Goal: Task Accomplishment & Management: Use online tool/utility

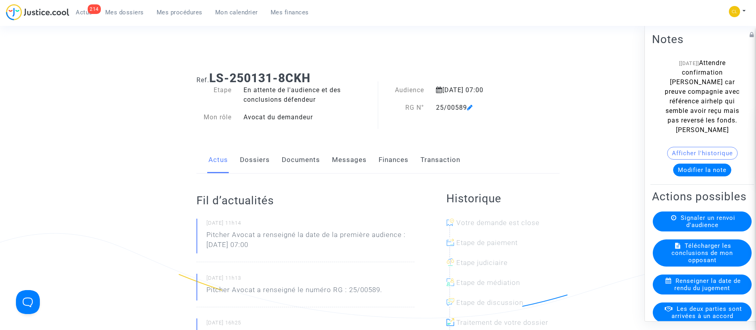
click at [184, 19] on div "214 Actus Mes dossiers Mes procédures Mon calendrier Mes finances" at bounding box center [160, 15] width 309 height 22
click at [187, 16] on span "Mes procédures" at bounding box center [180, 12] width 46 height 7
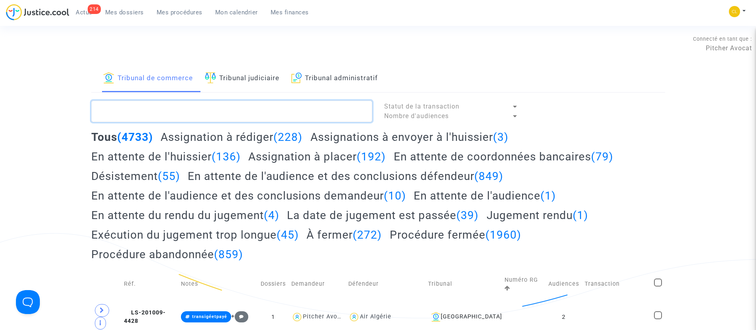
click at [170, 108] on textarea at bounding box center [231, 111] width 281 height 22
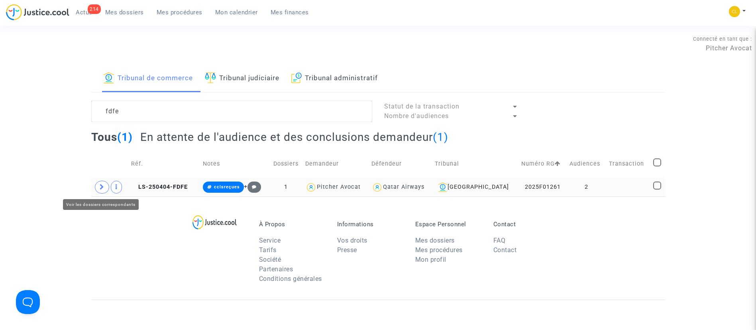
click at [103, 183] on span at bounding box center [102, 187] width 14 height 13
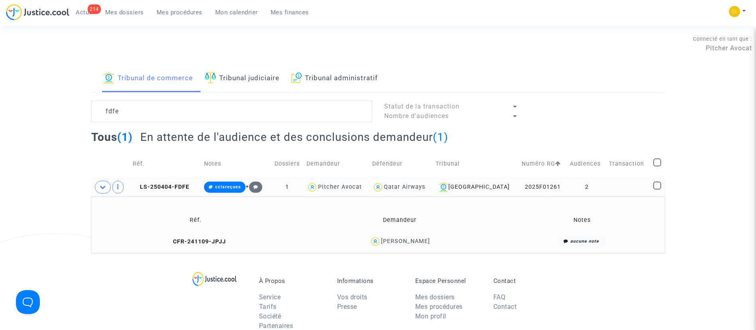
click at [647, 186] on td at bounding box center [628, 187] width 44 height 18
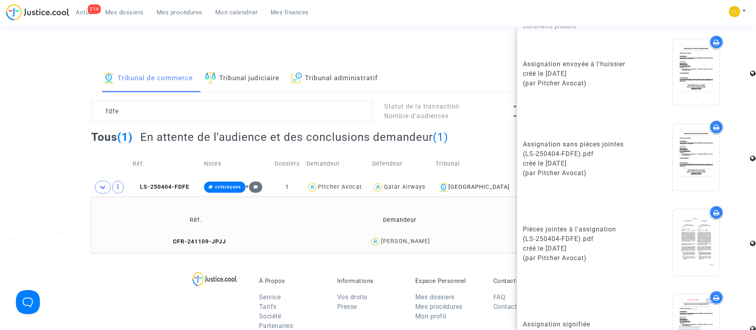
scroll to position [638, 0]
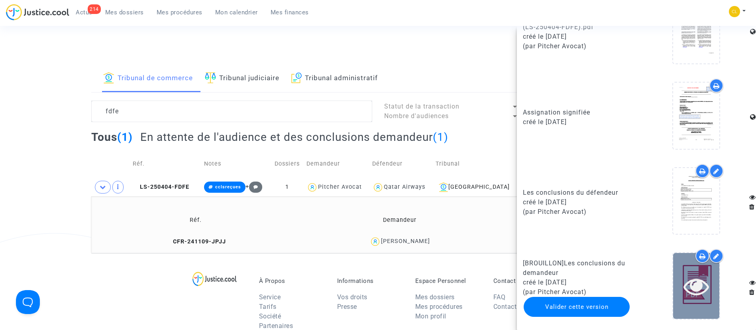
click at [694, 300] on div at bounding box center [696, 286] width 46 height 66
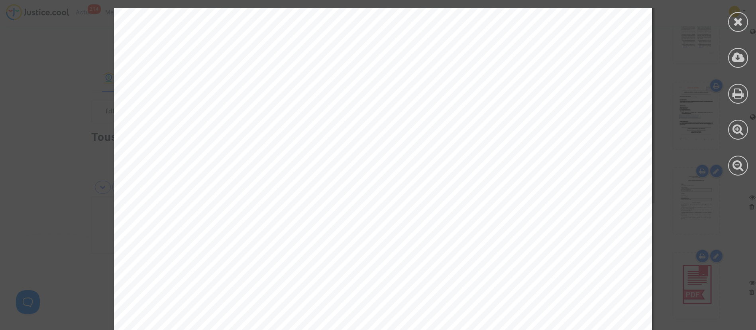
scroll to position [1840, 0]
click at [743, 56] on icon at bounding box center [738, 57] width 13 height 12
click at [743, 29] on div at bounding box center [738, 22] width 20 height 20
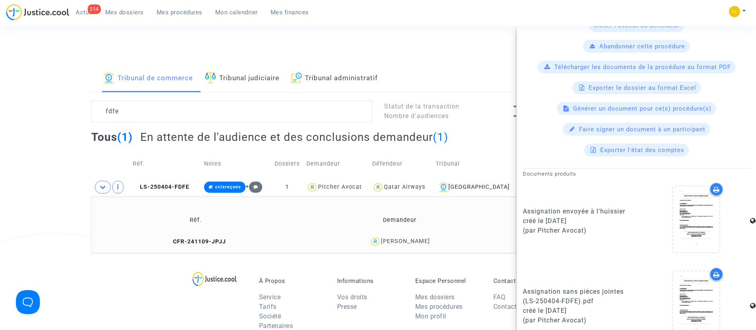
scroll to position [638, 0]
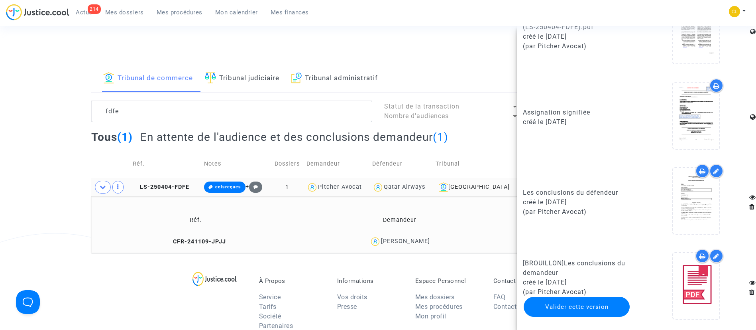
drag, startPoint x: 475, startPoint y: 138, endPoint x: 499, endPoint y: 177, distance: 45.8
click at [475, 138] on div "Tous (1) En attente de l'audience et des conclusions demandeur (1)" at bounding box center [378, 140] width 574 height 20
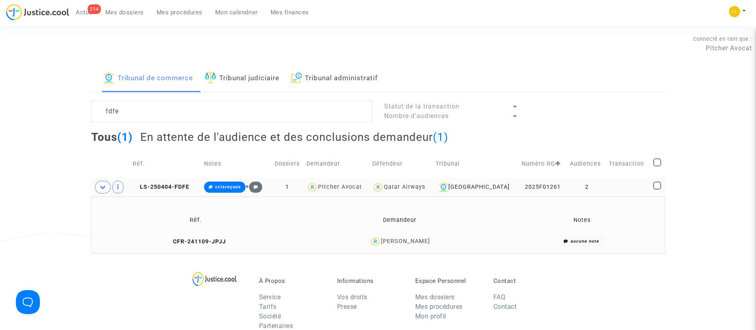
click at [627, 185] on td at bounding box center [628, 187] width 44 height 18
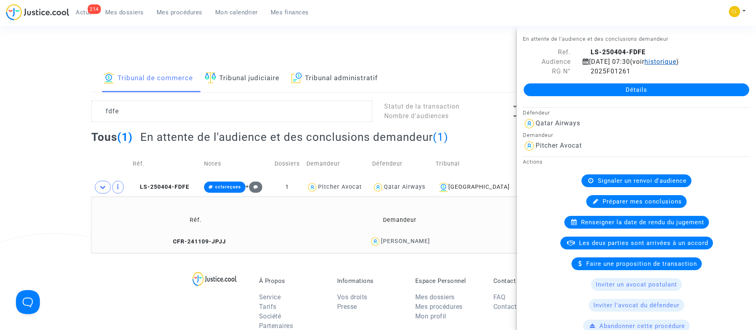
click at [676, 60] on span "historique" at bounding box center [660, 62] width 32 height 8
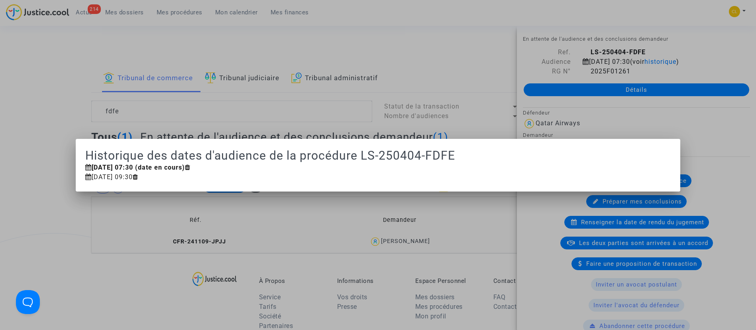
click at [46, 188] on div at bounding box center [378, 165] width 756 height 330
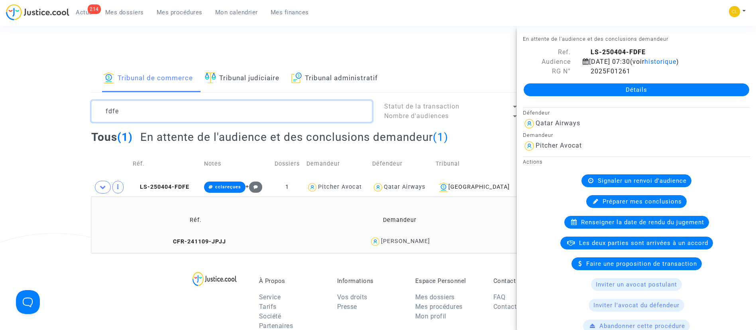
click at [247, 111] on textarea at bounding box center [231, 111] width 281 height 22
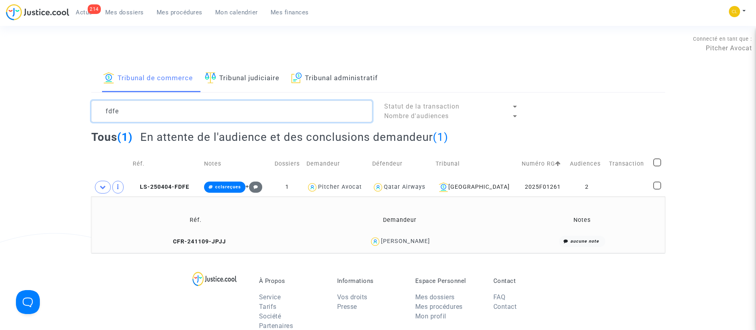
click at [246, 111] on textarea at bounding box center [231, 111] width 281 height 22
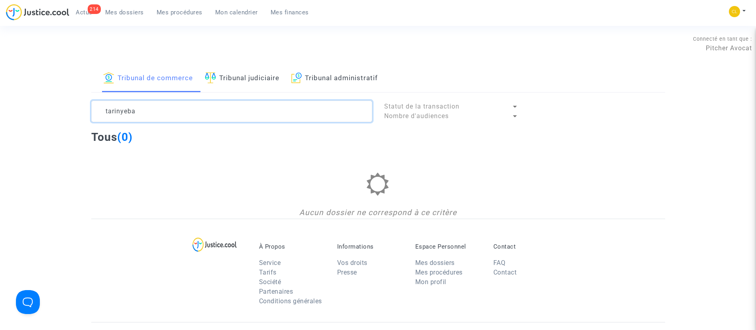
click at [184, 108] on textarea at bounding box center [231, 111] width 281 height 22
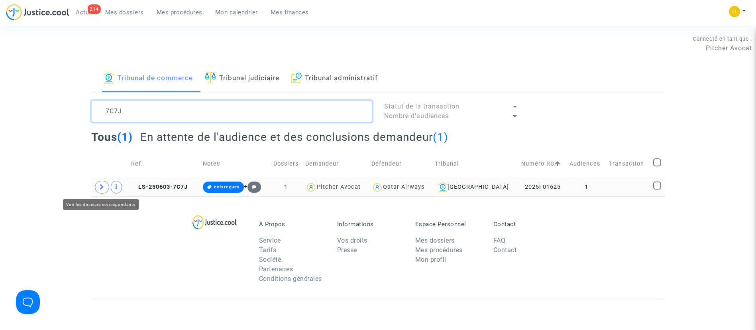
type textarea "7C7J"
click at [104, 188] on span at bounding box center [102, 187] width 14 height 13
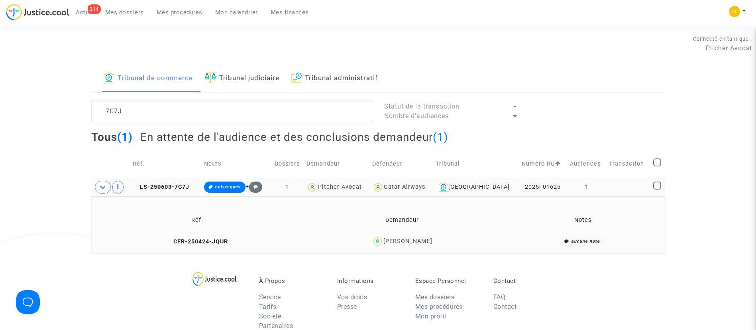
click at [619, 183] on td at bounding box center [628, 187] width 44 height 18
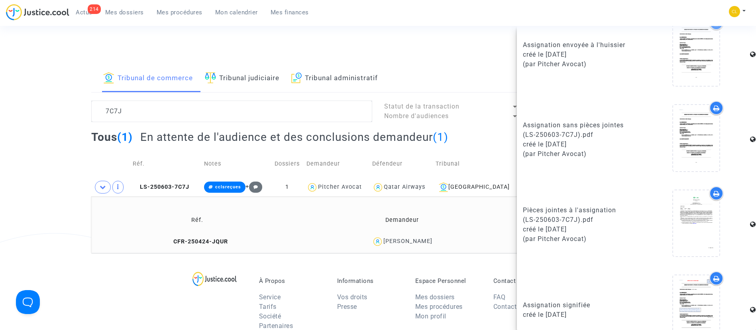
scroll to position [553, 0]
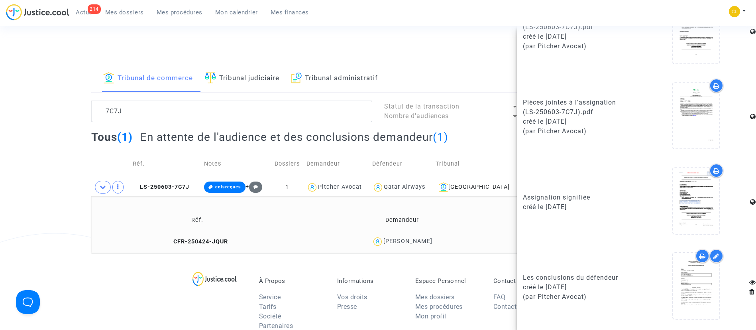
click at [422, 242] on div "[PERSON_NAME]" at bounding box center [407, 240] width 49 height 7
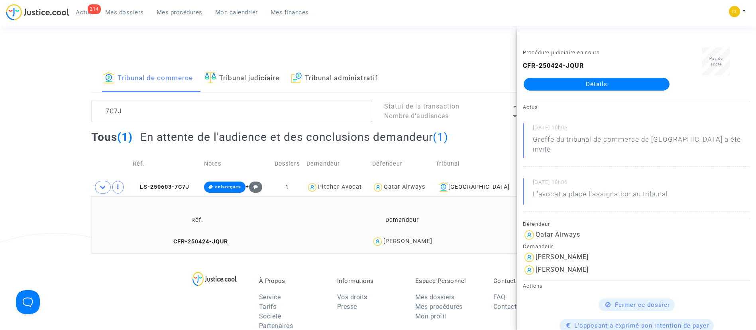
drag, startPoint x: 647, startPoint y: 84, endPoint x: 645, endPoint y: 80, distance: 4.1
click at [647, 84] on link "Détails" at bounding box center [597, 84] width 146 height 13
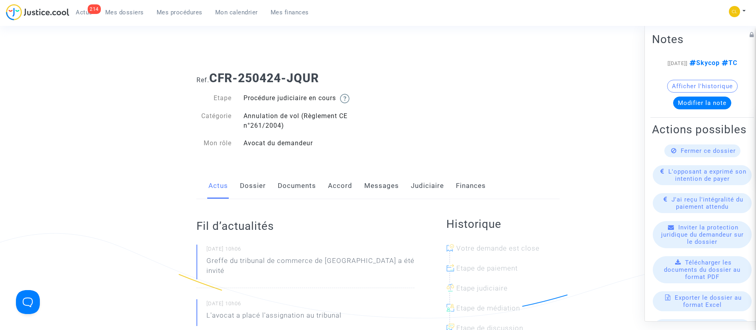
click at [296, 183] on link "Documents" at bounding box center [297, 186] width 38 height 26
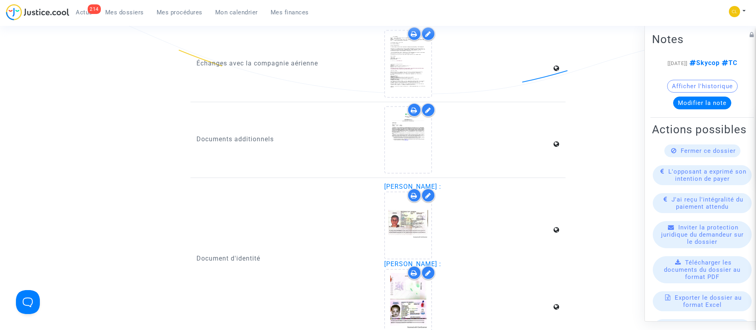
scroll to position [956, 0]
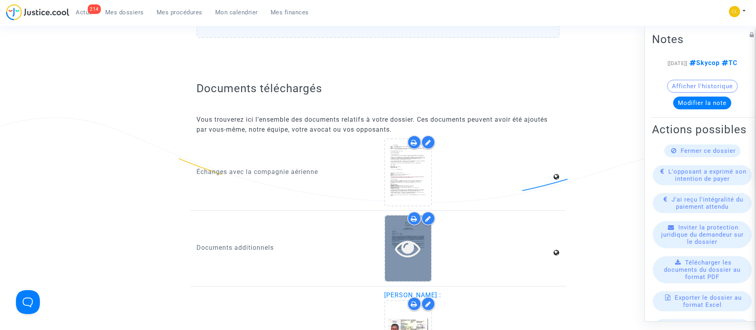
click at [414, 252] on icon at bounding box center [408, 248] width 26 height 26
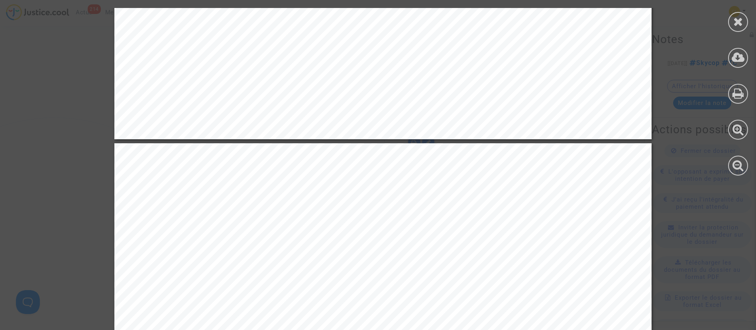
scroll to position [2211, 0]
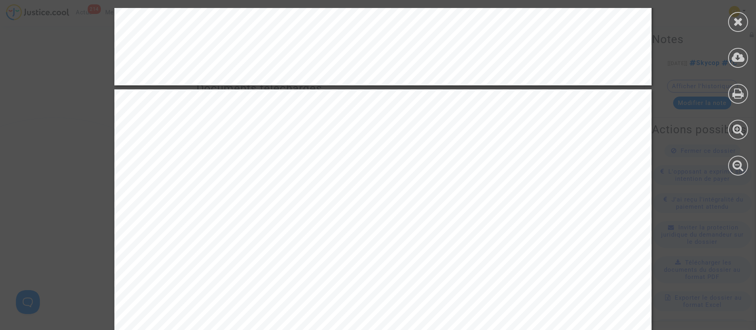
click at [727, 24] on div at bounding box center [738, 91] width 36 height 183
click at [730, 24] on div at bounding box center [738, 22] width 20 height 20
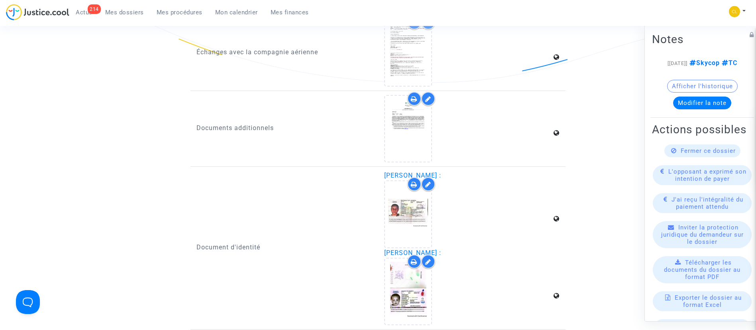
scroll to position [1016, 0]
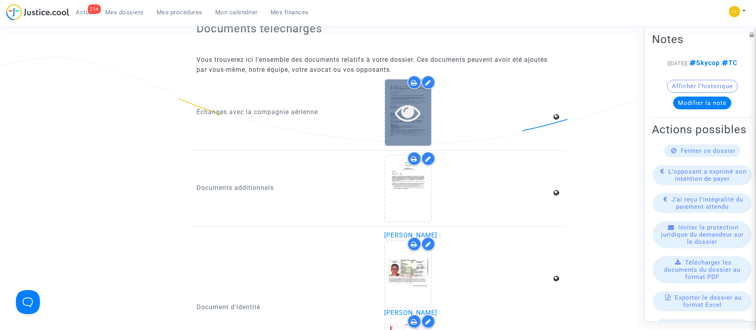
click at [401, 83] on div at bounding box center [408, 112] width 46 height 66
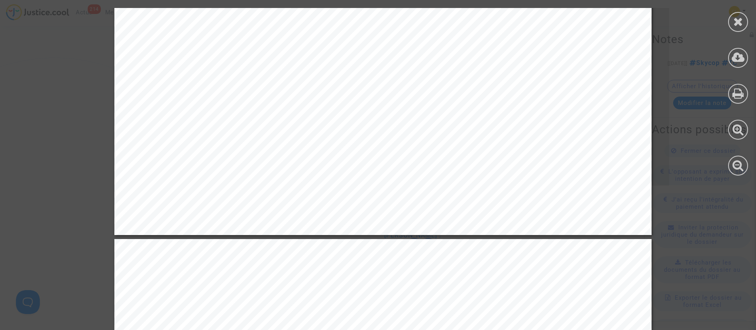
scroll to position [2988, 0]
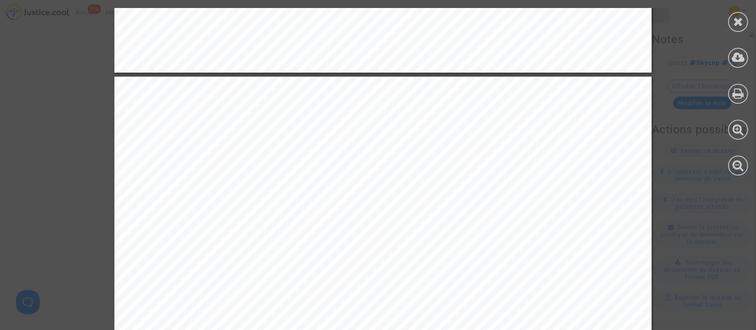
click at [744, 25] on div at bounding box center [738, 22] width 20 height 20
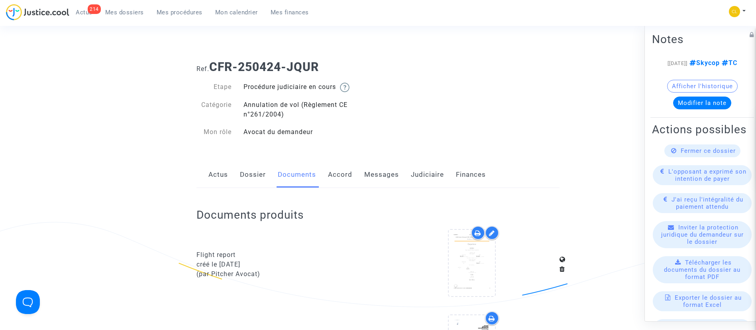
scroll to position [0, 0]
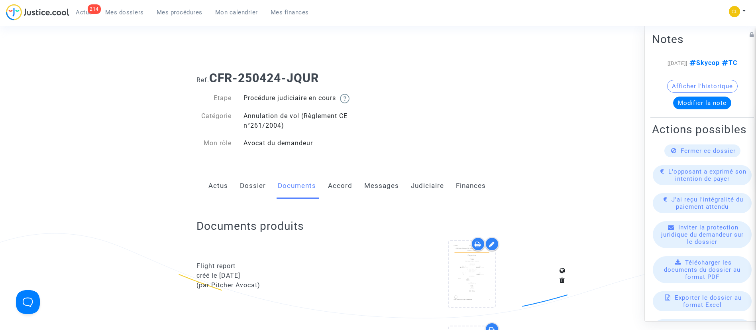
click at [422, 184] on link "Judiciaire" at bounding box center [427, 186] width 33 height 26
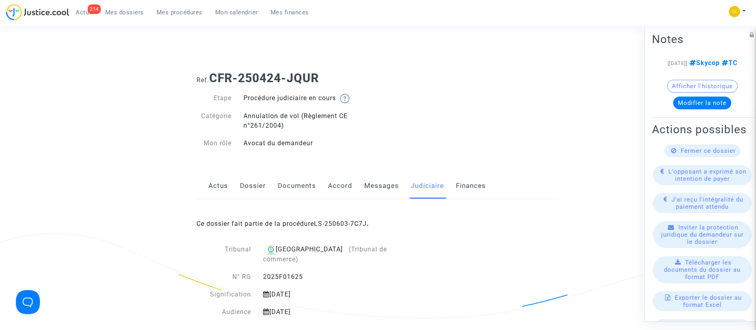
click at [362, 219] on div "Ce dossier fait partie de la procédure LS-250603-7C7J ." at bounding box center [377, 217] width 363 height 37
click at [363, 223] on link "LS-250603-7C7J" at bounding box center [340, 224] width 53 height 8
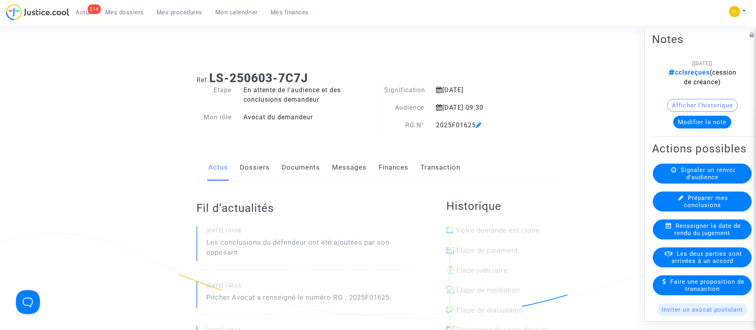
click at [387, 175] on link "Finances" at bounding box center [394, 167] width 30 height 26
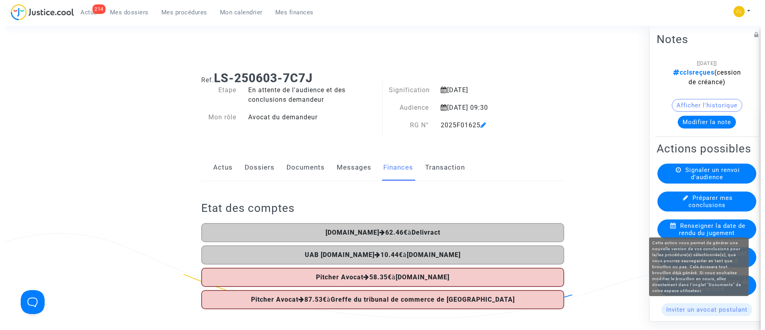
scroll to position [60, 0]
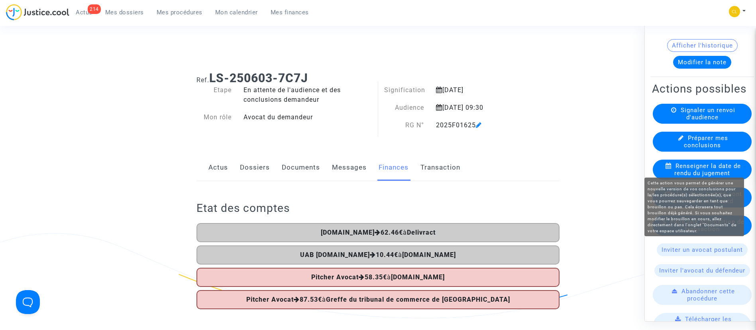
click at [708, 148] on span "Préparer mes conclusions" at bounding box center [706, 141] width 45 height 14
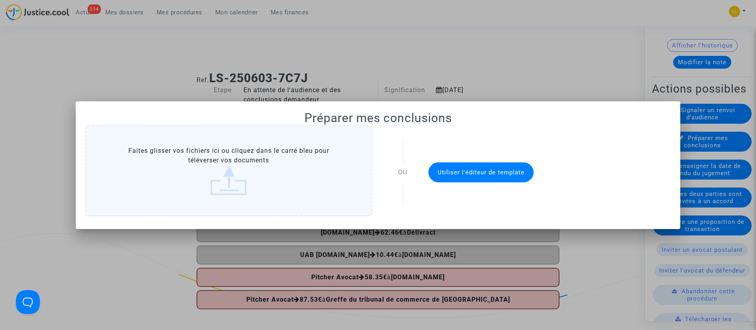
click at [476, 165] on button "Utiliser l'éditeur de template" at bounding box center [480, 172] width 105 height 20
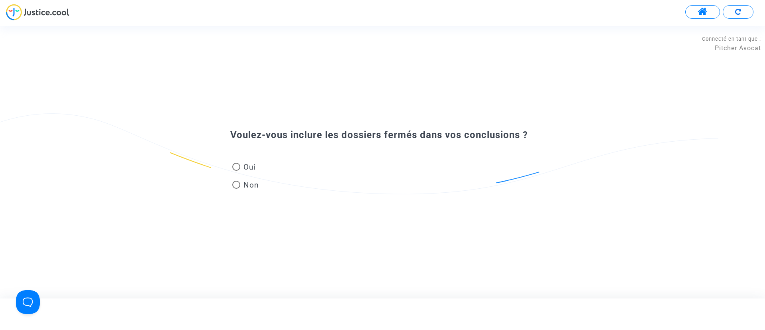
click at [238, 171] on label "Oui" at bounding box center [245, 166] width 27 height 11
click at [236, 171] on input "Oui" at bounding box center [236, 171] width 0 height 0
radio input "true"
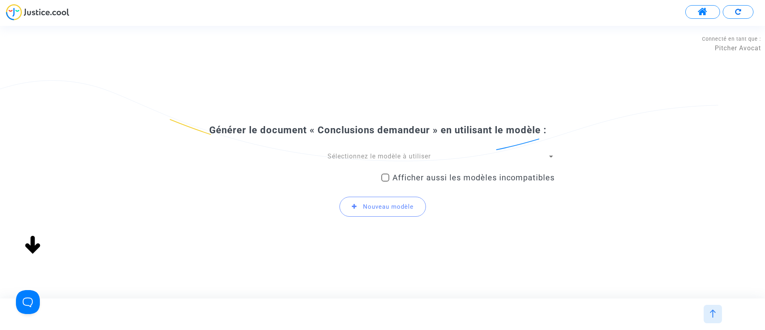
click at [410, 156] on span "Sélectionnez le modèle à utiliser" at bounding box center [379, 156] width 103 height 8
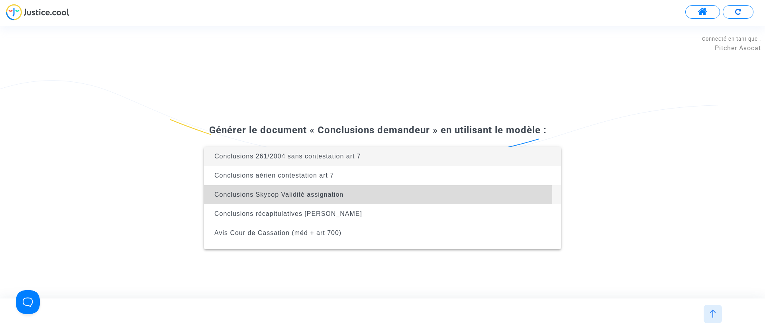
click at [370, 196] on span "Conclusions Skycop Validité assignation" at bounding box center [382, 194] width 344 height 19
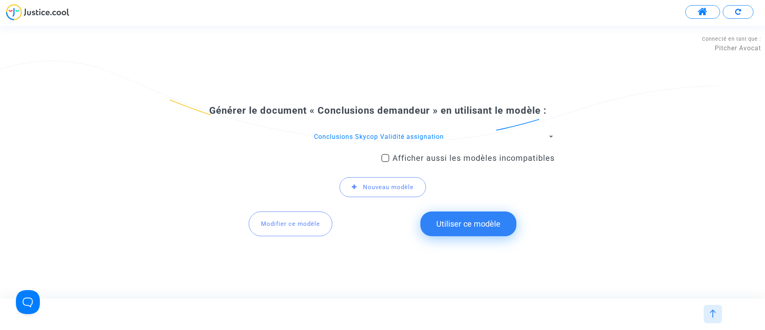
drag, startPoint x: 472, startPoint y: 225, endPoint x: 480, endPoint y: 221, distance: 8.6
click at [475, 224] on button "Utiliser ce modèle" at bounding box center [468, 223] width 96 height 25
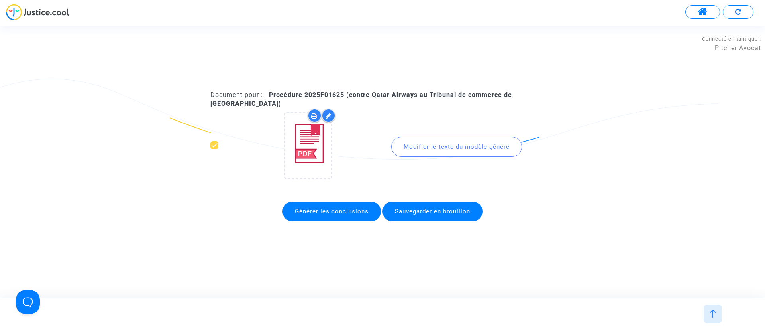
click at [444, 141] on div "Modifier le texte du modèle généré" at bounding box center [456, 147] width 131 height 20
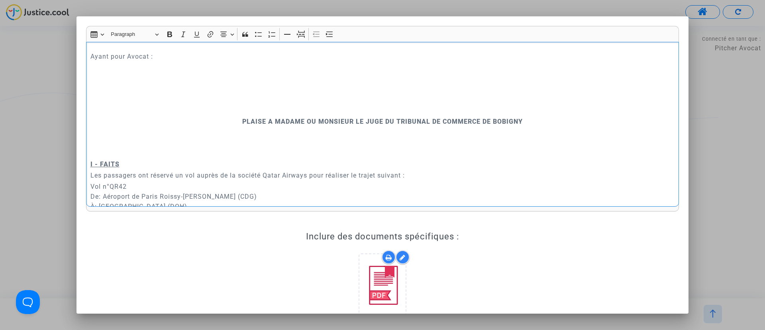
scroll to position [359, 0]
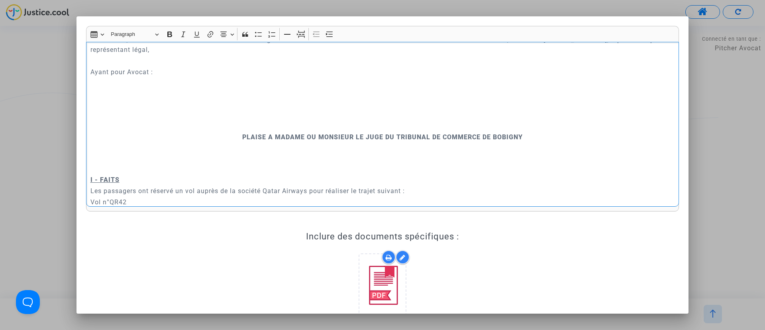
click at [399, 128] on p "Rich Text Editor, main" at bounding box center [382, 126] width 585 height 10
click at [301, 37] on icon "Editor toolbar" at bounding box center [301, 34] width 8 height 8
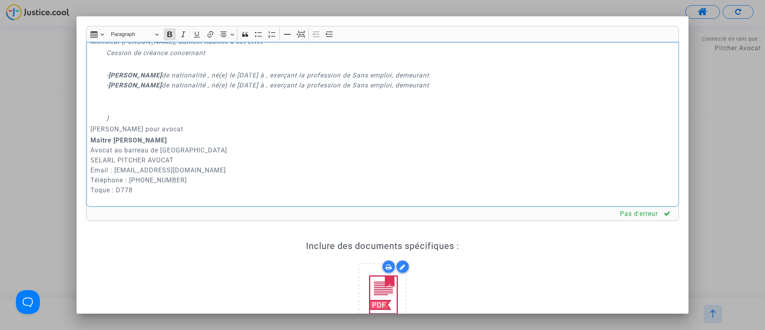
scroll to position [120, 0]
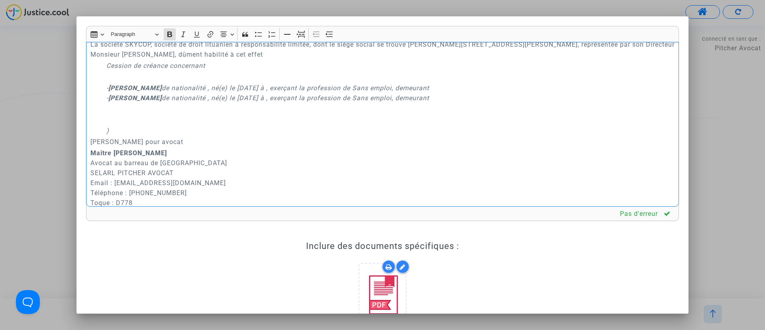
click at [136, 124] on div "A MADAME, MONSIEUR LE JUGE DU TRIBUNAL DE COMMERCE DE BOBIGNY Conclusions en ré…" at bounding box center [382, 124] width 593 height 165
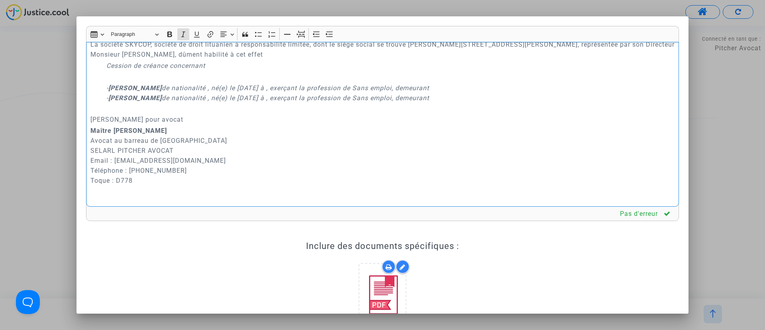
drag, startPoint x: 309, startPoint y: 89, endPoint x: 479, endPoint y: 86, distance: 170.2
click at [429, 86] on icon "- [PERSON_NAME] de nationalité , né(e) le [DATE] à , exerçant la profession de …" at bounding box center [267, 88] width 323 height 8
drag, startPoint x: 285, startPoint y: 97, endPoint x: 475, endPoint y: 98, distance: 190.1
click at [475, 98] on p "- [PERSON_NAME] de nationalité , né(e) le [DATE] - [PERSON_NAME] de nationalité…" at bounding box center [390, 98] width 569 height 30
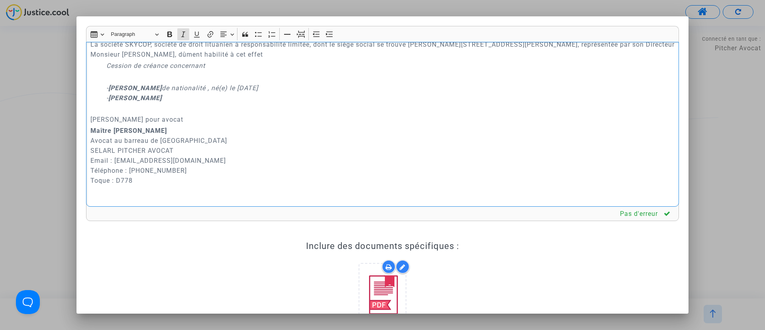
click at [320, 88] on p "- [PERSON_NAME] de nationalité , né(e) le [DATE] - [PERSON_NAME]" at bounding box center [390, 98] width 569 height 30
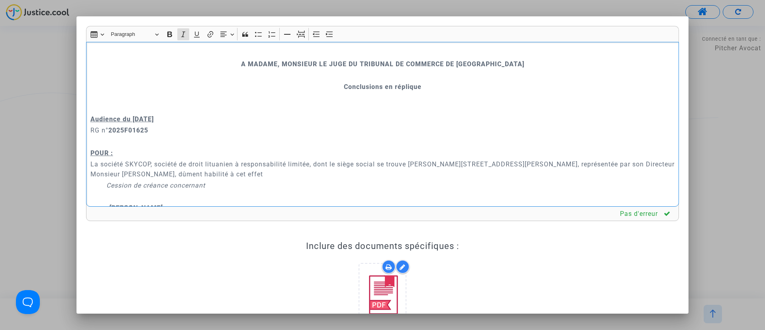
scroll to position [60, 0]
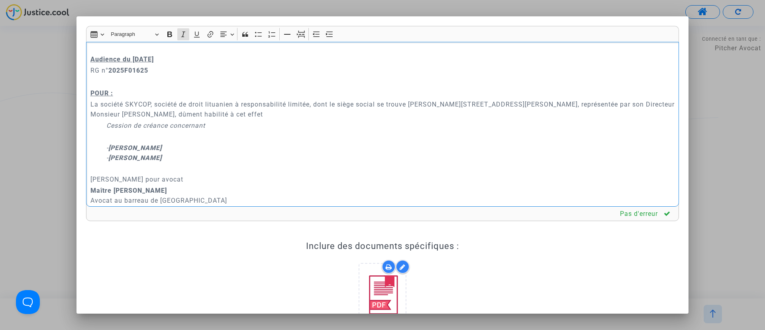
click at [174, 133] on p "Rich Text Editor, main" at bounding box center [390, 136] width 569 height 10
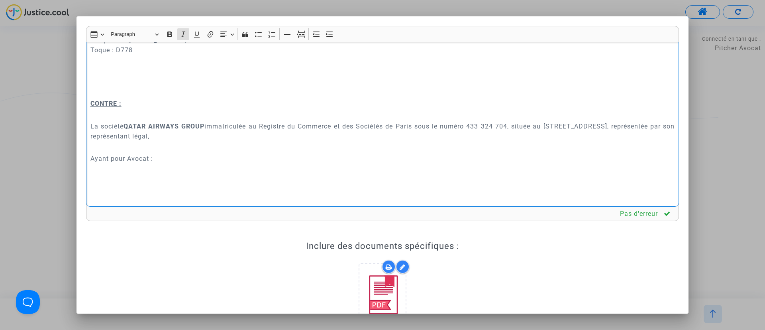
scroll to position [239, 0]
click at [118, 82] on p "​​​​​​​" at bounding box center [382, 82] width 585 height 30
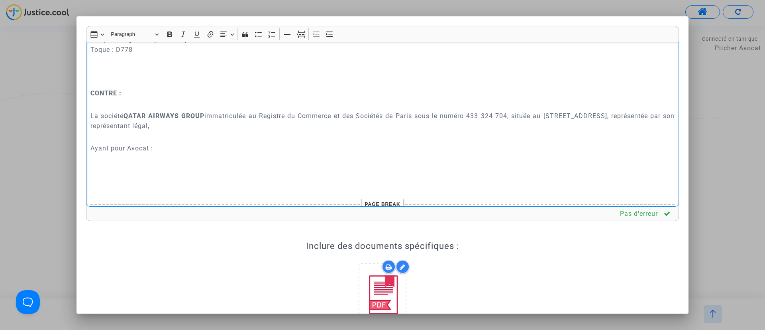
click at [171, 148] on p "Ayant pour Avocat :" at bounding box center [382, 158] width 585 height 30
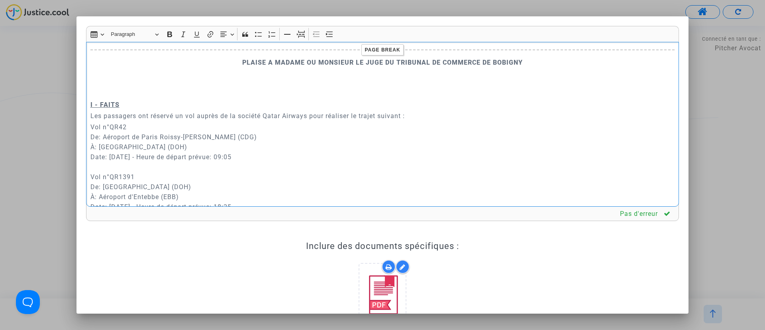
scroll to position [359, 0]
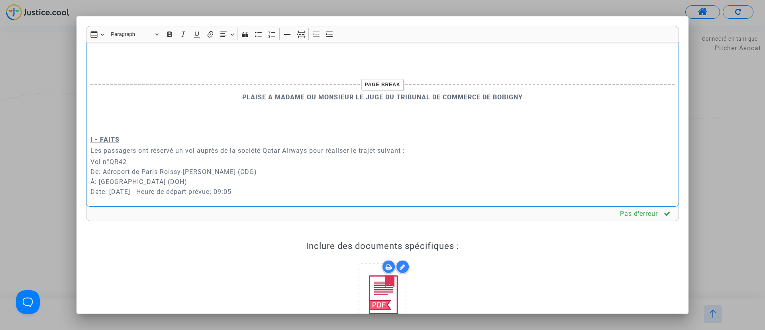
click at [107, 123] on p "​​​​​​​" at bounding box center [382, 118] width 585 height 30
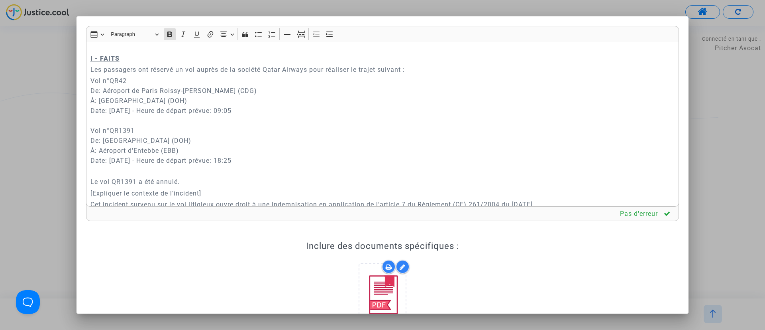
scroll to position [478, 0]
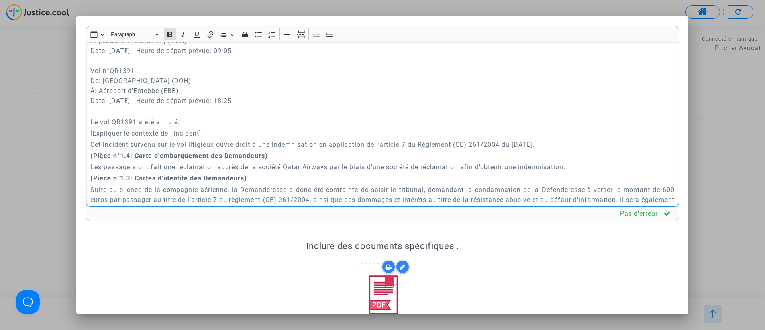
click at [194, 120] on p "Le vol QR1391 a été annulé." at bounding box center [382, 122] width 585 height 10
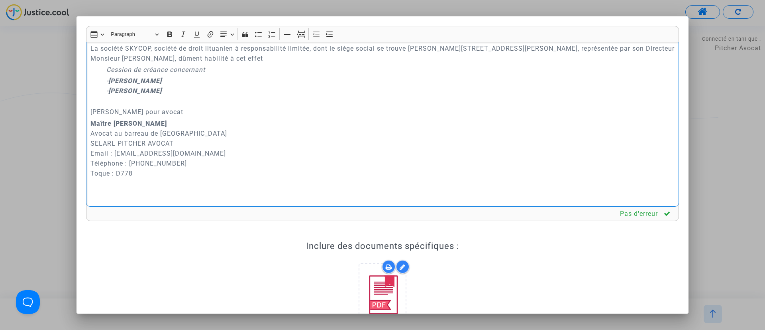
scroll to position [120, 0]
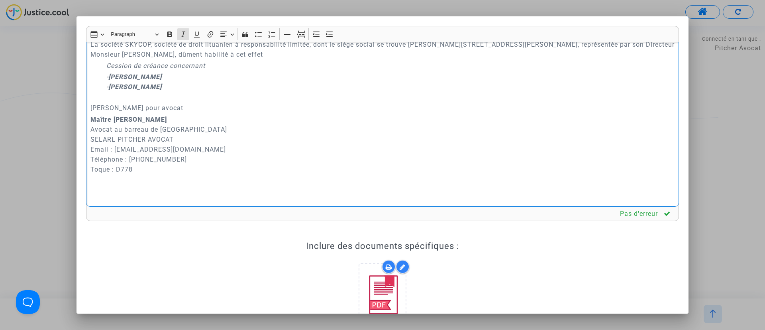
drag, startPoint x: 105, startPoint y: 77, endPoint x: 190, endPoint y: 82, distance: 85.8
click at [190, 82] on div "A MADAME, MONSIEUR LE JUGE DU TRIBUNAL DE COMMERCE DE BOBIGNY Conclusions en ré…" at bounding box center [382, 124] width 593 height 165
click at [205, 78] on p "- [PERSON_NAME] - [PERSON_NAME]" at bounding box center [390, 87] width 569 height 30
drag, startPoint x: 197, startPoint y: 76, endPoint x: 108, endPoint y: 75, distance: 88.9
click at [108, 75] on p "- [PERSON_NAME] - [PERSON_NAME]" at bounding box center [390, 87] width 569 height 30
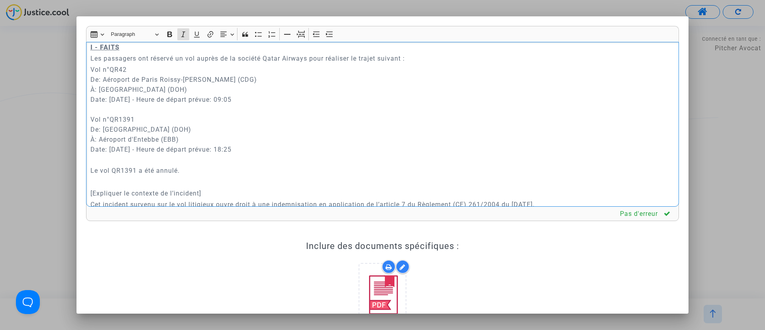
scroll to position [478, 0]
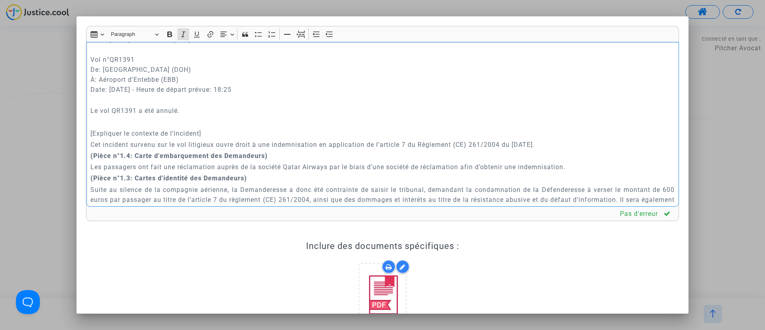
click at [237, 132] on p "[Expliquer le contexte de l’incident]" at bounding box center [382, 133] width 585 height 10
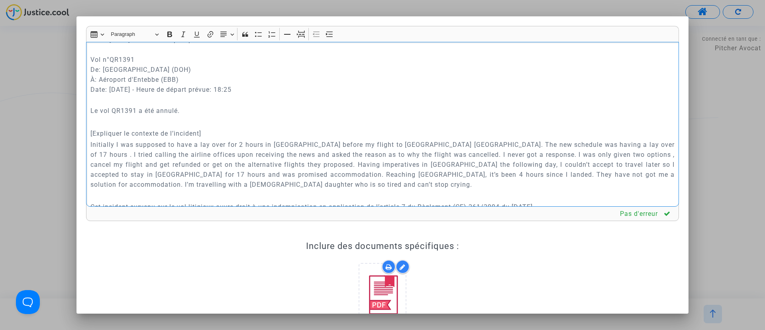
drag, startPoint x: 235, startPoint y: 134, endPoint x: 84, endPoint y: 124, distance: 151.0
click at [84, 124] on div "Rich Text Editor Insert table Insert table Heading Paragraph Paragraph Heading …" at bounding box center [382, 219] width 605 height 386
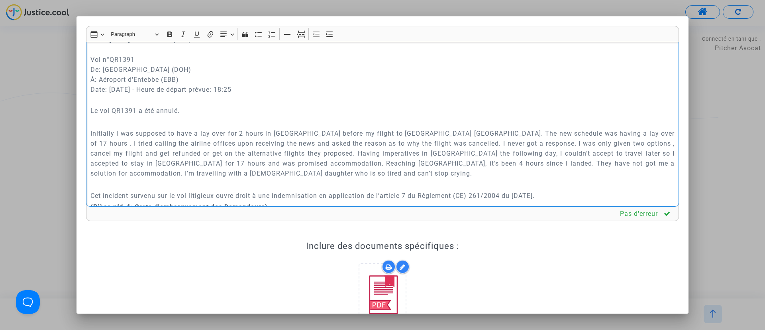
click at [183, 112] on p "Le vol QR1391 a été annulé." at bounding box center [382, 111] width 585 height 10
click at [90, 112] on p "Le vol QR1391 a été annulé." at bounding box center [382, 111] width 585 height 10
click at [193, 112] on p "L'escale prévue à [GEOGRAPHIC_DATA] devait donc être de deux heures. Le vol QR1…" at bounding box center [382, 111] width 585 height 10
click at [210, 110] on p "L'escale prévue à [GEOGRAPHIC_DATA] devait n'être de deux heures. Le vol QR1391…" at bounding box center [382, 111] width 585 height 10
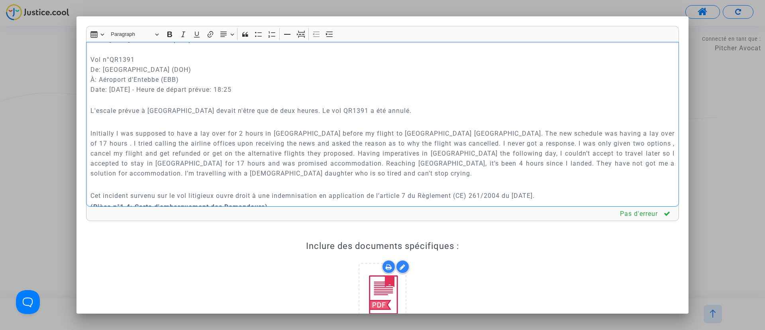
click at [274, 111] on p "L'escale prévue à [GEOGRAPHIC_DATA] devait n'être que de deux heures. Le vol QR…" at bounding box center [382, 111] width 585 height 10
click at [475, 112] on p "L'escale prévue à [GEOGRAPHIC_DATA] devait n'être que de deux heures. Néanmoins…" at bounding box center [382, 111] width 585 height 10
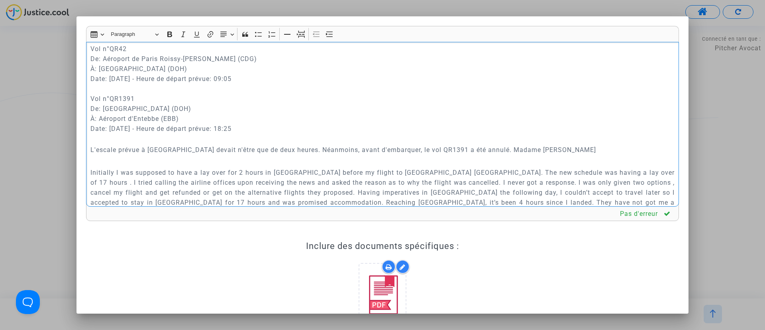
scroll to position [506, 0]
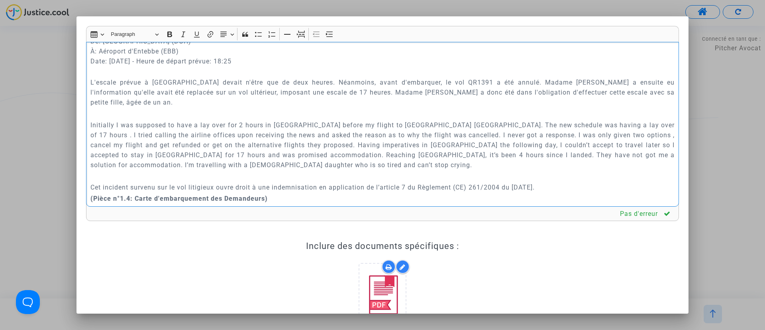
drag, startPoint x: 264, startPoint y: 159, endPoint x: 100, endPoint y: 108, distance: 172.0
click at [100, 108] on div "A MADAME, MONSIEUR LE JUGE DU TRIBUNAL DE COMMERCE DE BOBIGNY Conclusions en ré…" at bounding box center [382, 124] width 593 height 165
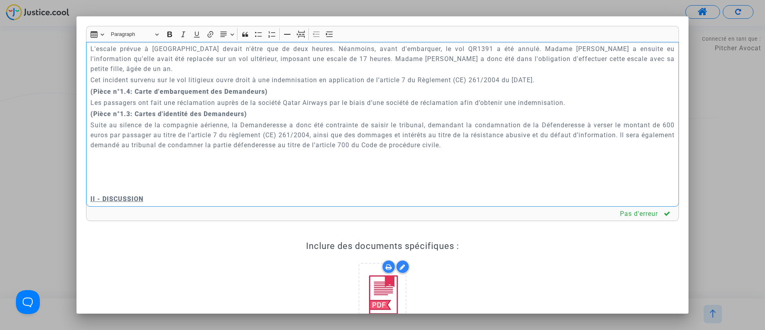
scroll to position [566, 0]
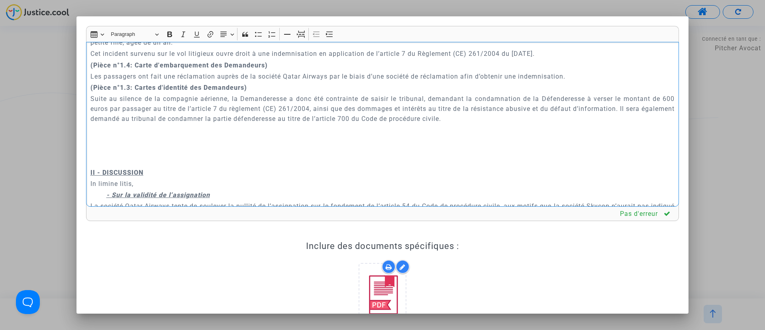
click at [100, 156] on p "Rich Text Editor, main" at bounding box center [382, 161] width 585 height 10
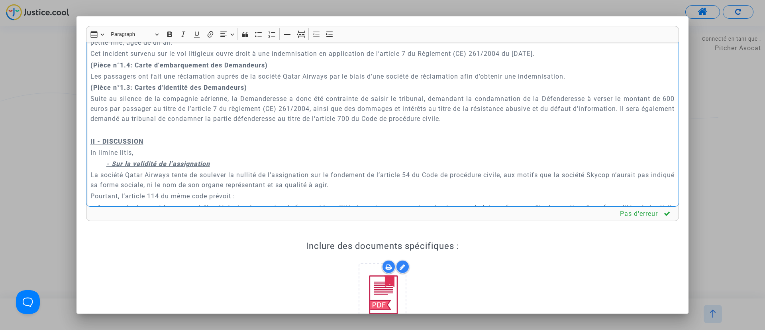
drag, startPoint x: 324, startPoint y: 142, endPoint x: 169, endPoint y: 128, distance: 155.3
click at [169, 128] on div "A MADAME, MONSIEUR LE JUGE DU TRIBUNAL DE COMMERCE DE BOBIGNY Conclusions en ré…" at bounding box center [382, 124] width 593 height 165
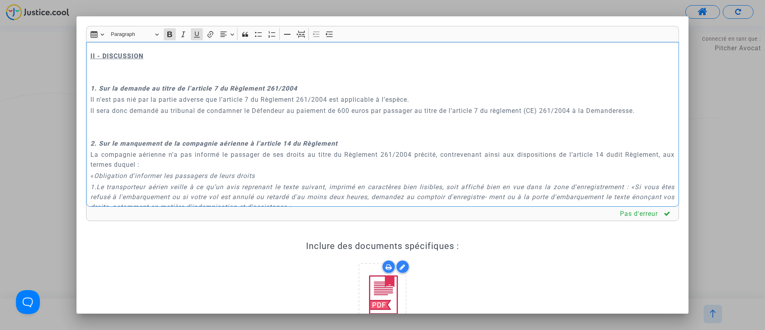
scroll to position [592, 0]
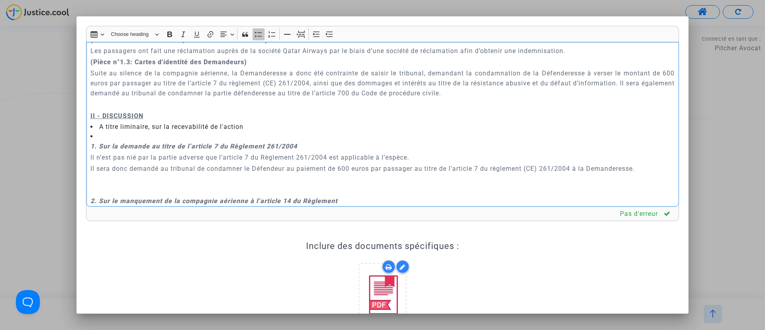
click at [257, 38] on button "Bulleted List Bulleted List" at bounding box center [259, 34] width 12 height 12
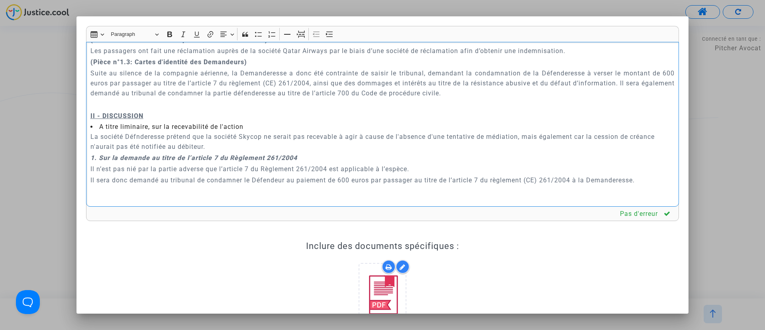
click at [159, 131] on p "La société Défnderesse prétend que la société Skycop ne serait pas recevable à …" at bounding box center [382, 141] width 585 height 20
click at [135, 131] on p "La société Défnderesse prétend que la société Skycop ne serait pas recevable à …" at bounding box center [382, 141] width 585 height 20
click at [286, 135] on p "La société Défenderesse prétend que la société Skycop ne serait pas recevable à…" at bounding box center [382, 141] width 585 height 20
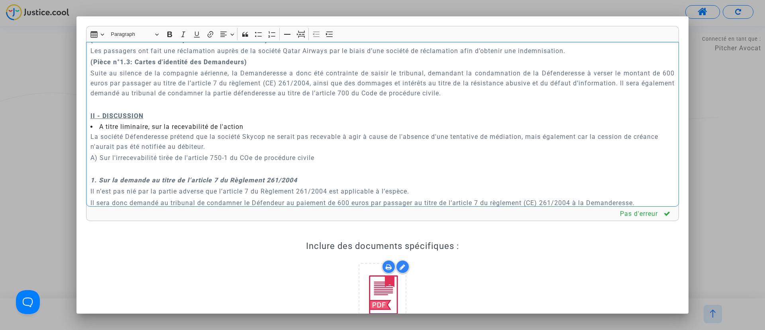
click at [249, 153] on p "A) Sur l'irrecevabilité tirée de l'article 750-1 du COe de procédure civile" at bounding box center [382, 158] width 585 height 10
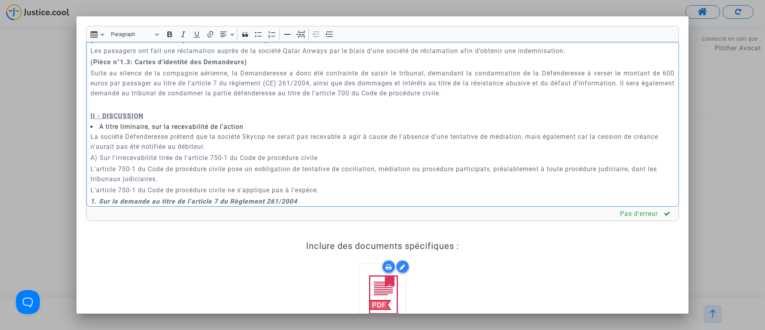
click at [257, 164] on p "L'article 750-1 du Code de procédure civile pose un eobligation de tentative de…" at bounding box center [382, 174] width 585 height 20
click at [364, 153] on p "A) Sur l'irrecevabilité tirée de l'article 750-1 du Code de procédure civile" at bounding box center [382, 158] width 585 height 10
click at [351, 164] on p "L'article 750-1 du Code de procédure civile pose une obligation de tentative de…" at bounding box center [382, 174] width 585 height 20
click at [493, 164] on p "L'article 750-1 du Code de procédure civile pose une obligation de tentative de…" at bounding box center [382, 174] width 585 height 20
click at [401, 164] on p "L'article 750-1 du Code de procédure civile pose une obligation de tentative de…" at bounding box center [382, 174] width 585 height 20
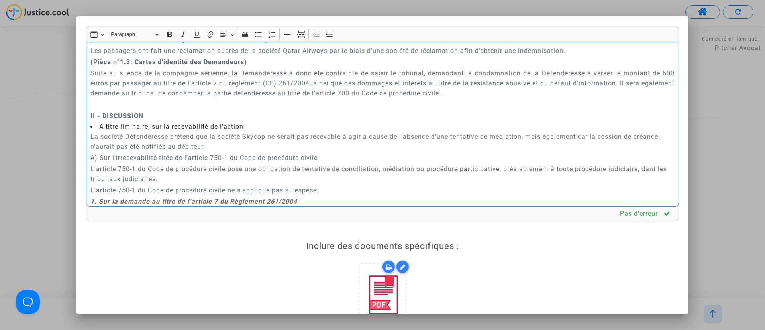
scroll to position [651, 0]
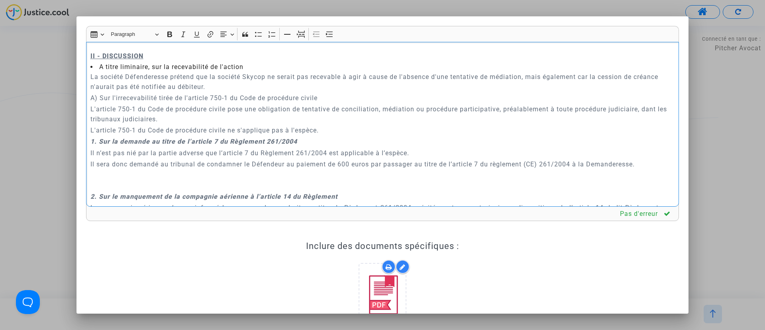
click at [328, 125] on p "L'article 750-1 du Code de procédure civile ne s'applique pas à l'espèce." at bounding box center [382, 130] width 585 height 10
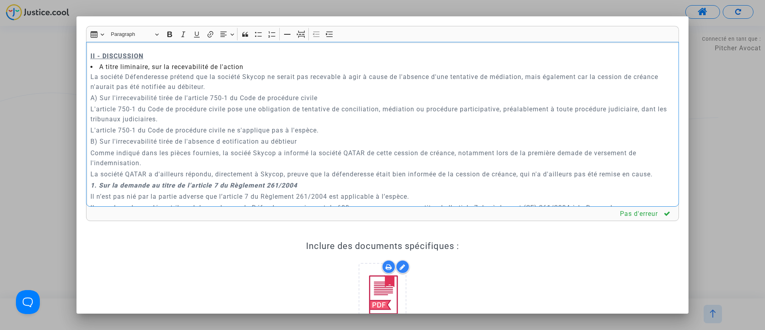
click at [95, 106] on p "L'article 750-1 du Code de procédure civile pose une obligation de tentative de…" at bounding box center [382, 114] width 585 height 20
click at [642, 104] on p "L'article 750-1 du Code de procédure civile pose une obligation de tentative de…" at bounding box center [382, 114] width 585 height 20
click at [225, 136] on p "B) Sur l'irrecevabilité tirée de l'absence d eotification au débtieur" at bounding box center [382, 141] width 585 height 10
click at [288, 136] on p "B) Sur l'irrecevabilité tirée de l'absence de notification au débtieur" at bounding box center [382, 141] width 585 height 10
click at [247, 148] on p "Comme indiqué dans les pièces fournies, la sociéé Skycop a informé la société Q…" at bounding box center [382, 158] width 585 height 20
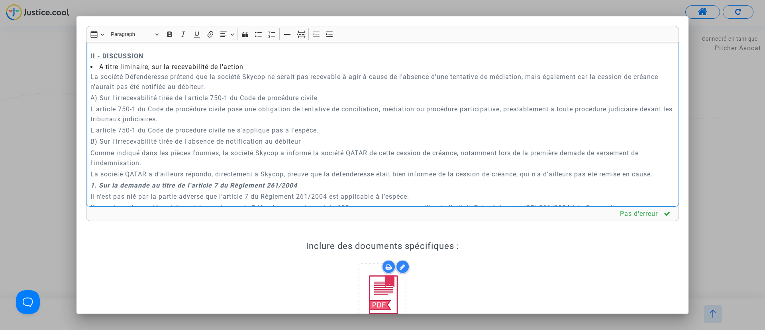
click at [585, 148] on p "Comme indiqué dans les pièces fournies, la société Skycop a informé la société …" at bounding box center [382, 158] width 585 height 20
click at [133, 177] on p "La société QATAR a d'ailleurs répondu, directement à Skycop, preuve que la défe…" at bounding box center [382, 174] width 585 height 10
click at [171, 172] on p "La société QATAR a d'ailleurs répondu, directement à Skycop, preuve que la défe…" at bounding box center [382, 174] width 585 height 10
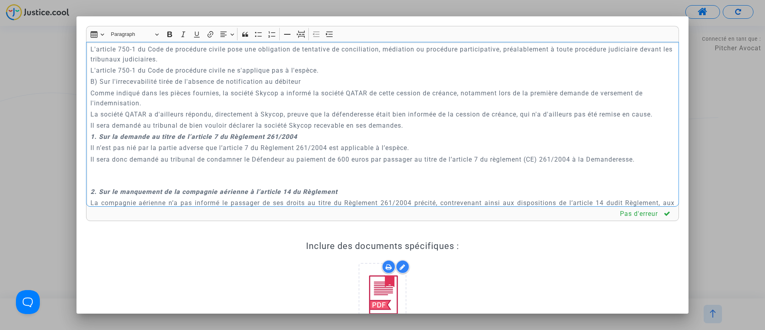
click at [197, 180] on p "Rich Text Editor, main" at bounding box center [382, 175] width 585 height 20
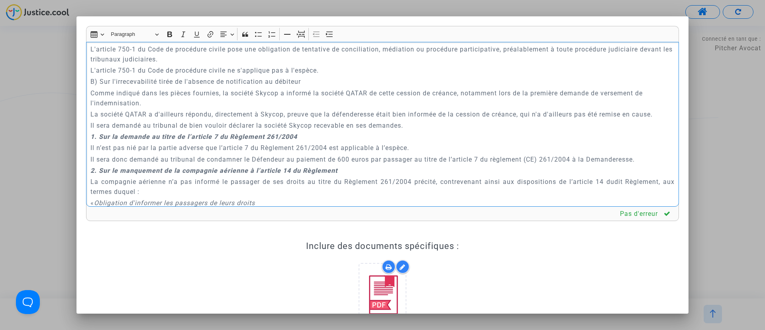
scroll to position [592, 0]
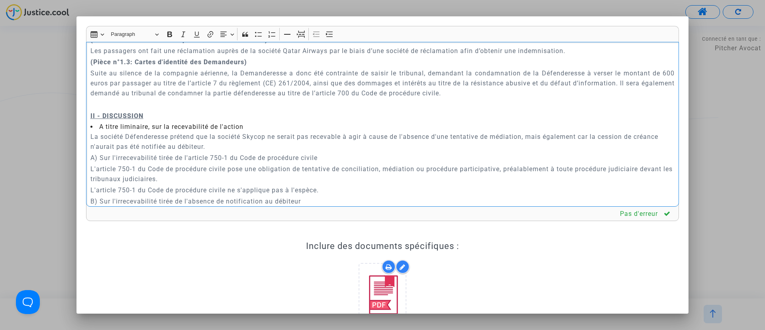
drag, startPoint x: 322, startPoint y: 147, endPoint x: 82, endPoint y: 142, distance: 240.7
click at [82, 142] on div "Rich Text Editor Insert table Insert table Heading Paragraph Paragraph Heading …" at bounding box center [382, 219] width 605 height 386
drag, startPoint x: 172, startPoint y: 31, endPoint x: 167, endPoint y: 22, distance: 10.5
click at [172, 29] on button "Bold (CTRL+B) Bold" at bounding box center [170, 34] width 12 height 12
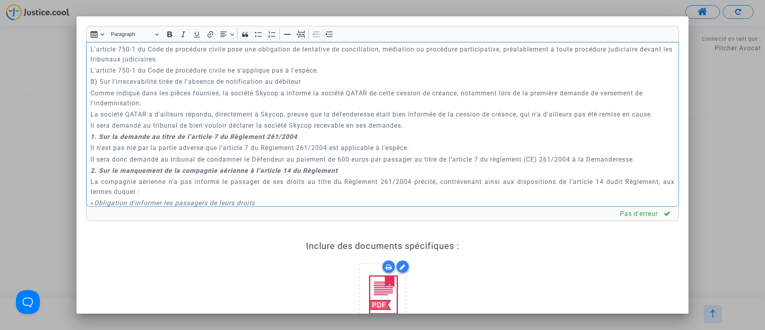
drag, startPoint x: 304, startPoint y: 69, endPoint x: 78, endPoint y: 72, distance: 226.3
click at [78, 72] on mat-dialog-container "Rich Text Editor Insert table Insert table Heading Paragraph Paragraph Heading …" at bounding box center [383, 164] width 612 height 296
click at [165, 36] on button "Bold (CTRL+B) Bold" at bounding box center [170, 34] width 12 height 12
click at [189, 109] on p "La société QATAR a d'ailleurs répondu, directement à Skycop, preuve que la défe…" at bounding box center [382, 114] width 585 height 10
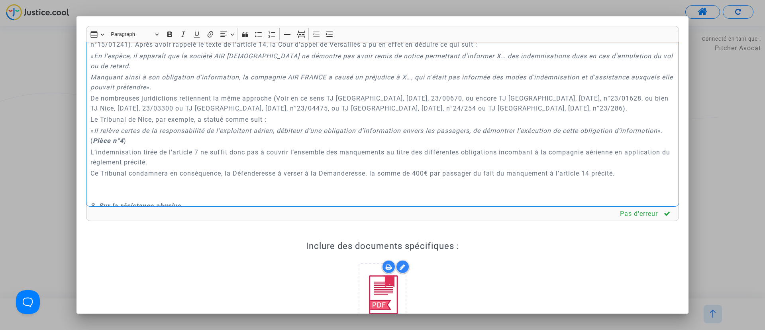
scroll to position [1130, 0]
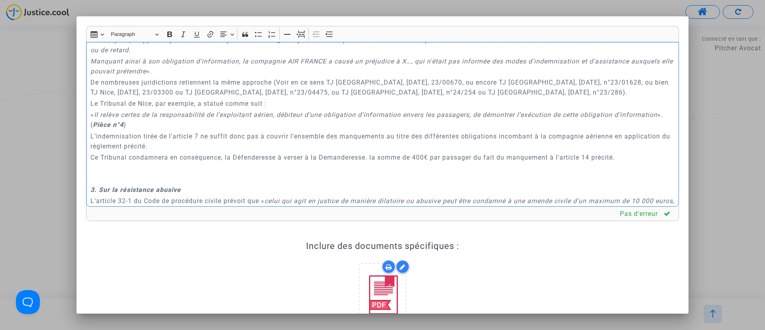
click at [209, 129] on p "« Il relève certes de la responsabilité de l’exploitant aérien, débiteur d’une …" at bounding box center [382, 120] width 585 height 20
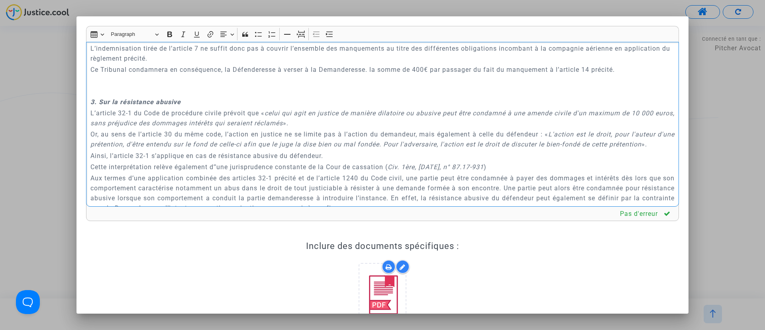
scroll to position [1249, 0]
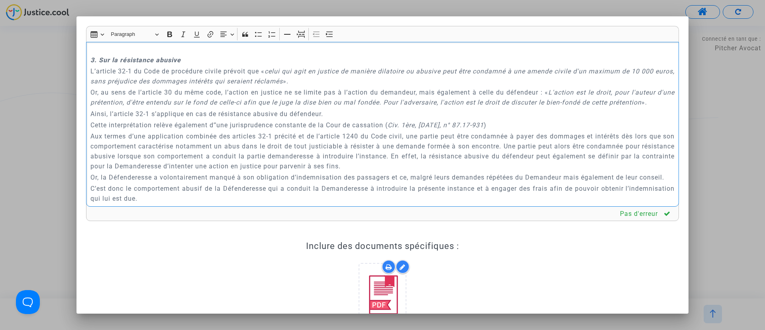
click at [184, 54] on p "Rich Text Editor, main" at bounding box center [382, 44] width 585 height 20
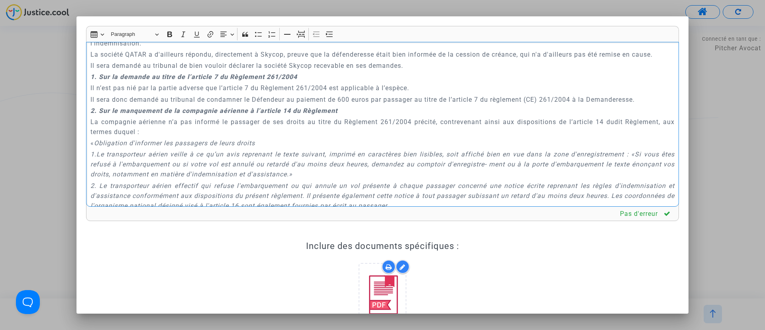
scroll to position [711, 0]
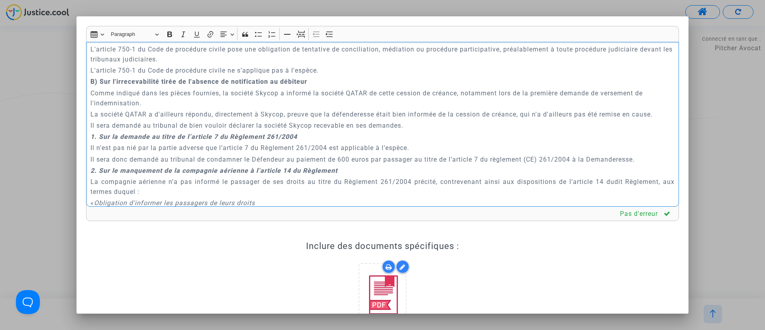
click at [429, 122] on p "Il sera demandé au tribunal de bien vouloir déclarer la société Skycop recevabl…" at bounding box center [382, 125] width 585 height 10
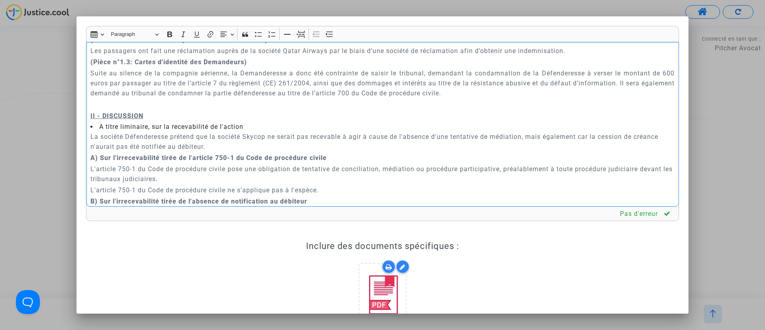
scroll to position [651, 0]
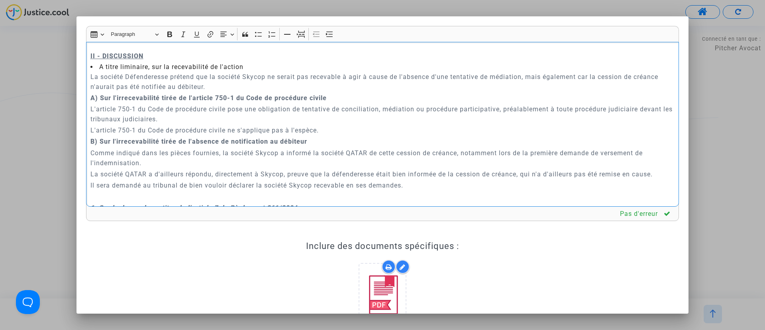
drag, startPoint x: 254, startPoint y: 38, endPoint x: 232, endPoint y: 137, distance: 101.7
click at [254, 40] on div "Insert table Insert table Heading Paragraph Paragraph Heading 1 Heading 2 Headi…" at bounding box center [382, 33] width 589 height 15
click at [253, 35] on button "Bulleted List Bulleted List" at bounding box center [259, 34] width 12 height 12
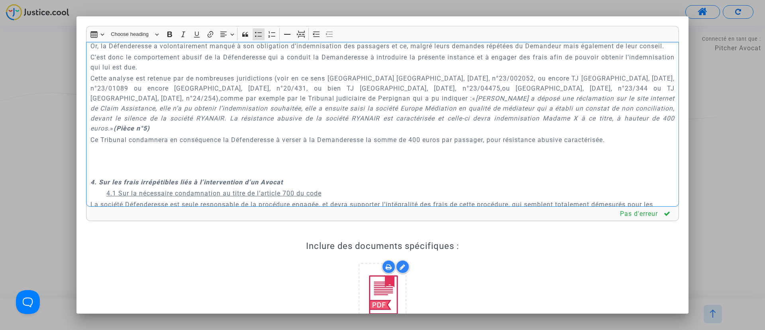
scroll to position [1488, 0]
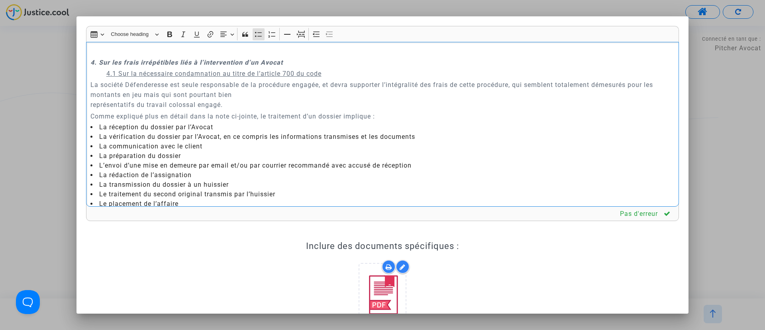
click at [167, 56] on p "Rich Text Editor, main" at bounding box center [382, 46] width 585 height 20
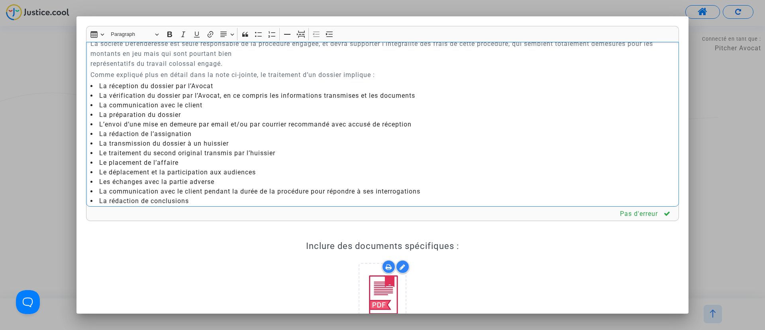
scroll to position [1668, 0]
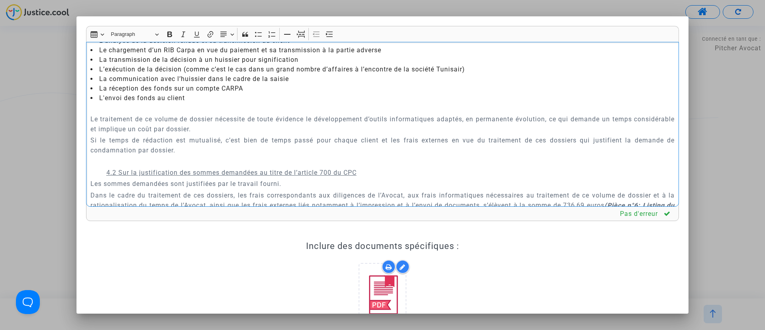
click at [116, 113] on p "Rich Text Editor, main" at bounding box center [382, 108] width 585 height 10
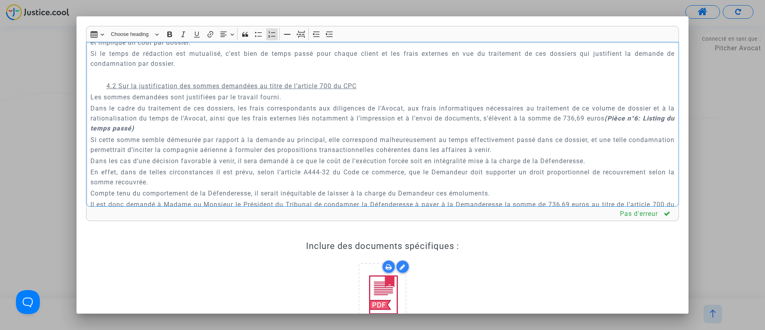
scroll to position [1787, 0]
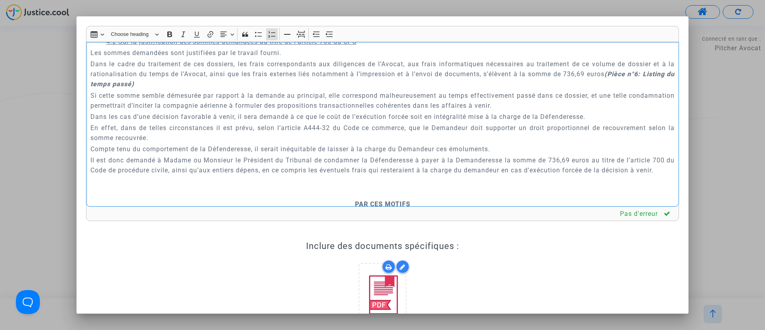
click at [139, 35] on p "Rich Text Editor, main" at bounding box center [382, 31] width 585 height 10
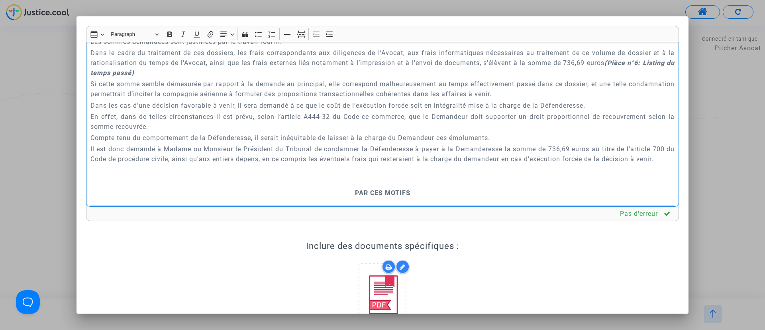
drag, startPoint x: 492, startPoint y: 122, endPoint x: 493, endPoint y: 128, distance: 6.5
click at [493, 78] on p "Dans le cadre du traitement de ces dossiers, les frais correspondants aux dilig…" at bounding box center [382, 63] width 585 height 30
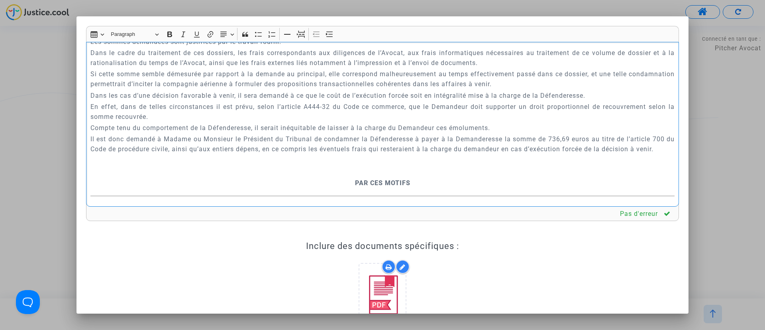
scroll to position [1907, 0]
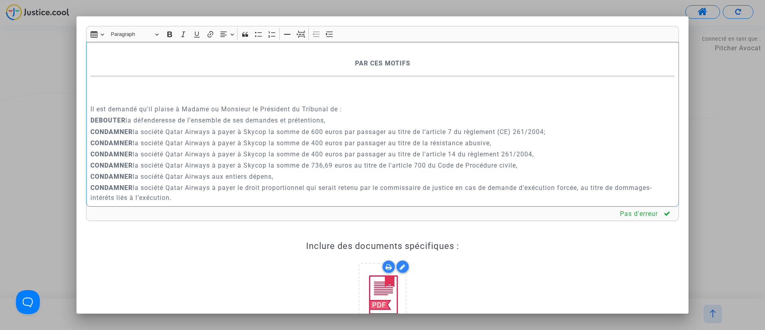
click at [306, 57] on p "Rich Text Editor, main" at bounding box center [382, 52] width 585 height 10
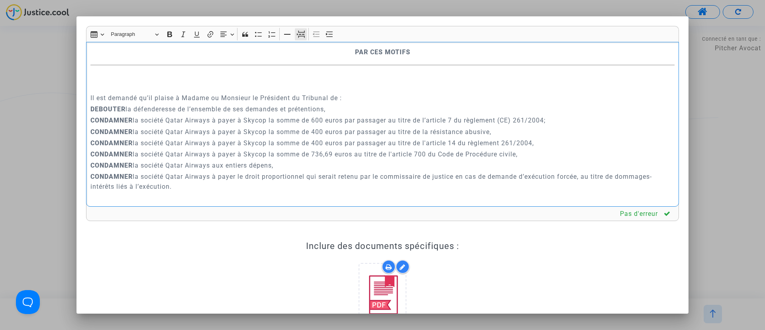
click at [305, 28] on button "Page break Page break" at bounding box center [301, 34] width 12 height 12
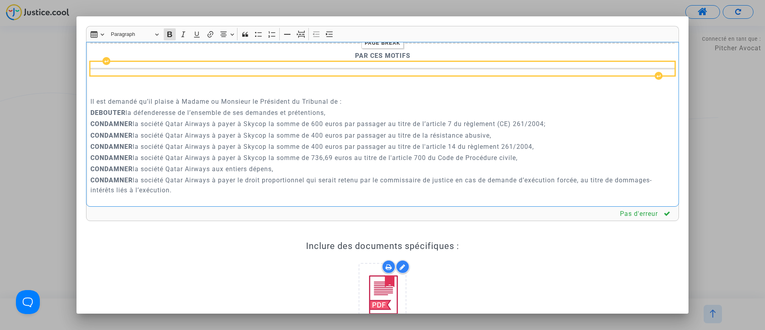
scroll to position [2026, 0]
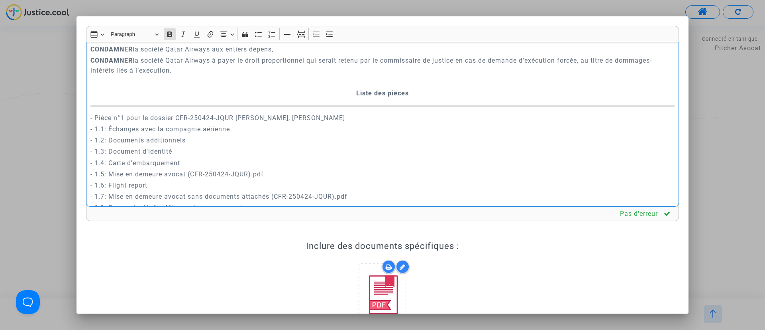
click at [377, 86] on p "Rich Text Editor, main" at bounding box center [382, 82] width 585 height 10
click at [296, 35] on button "Page break Page break" at bounding box center [301, 34] width 12 height 12
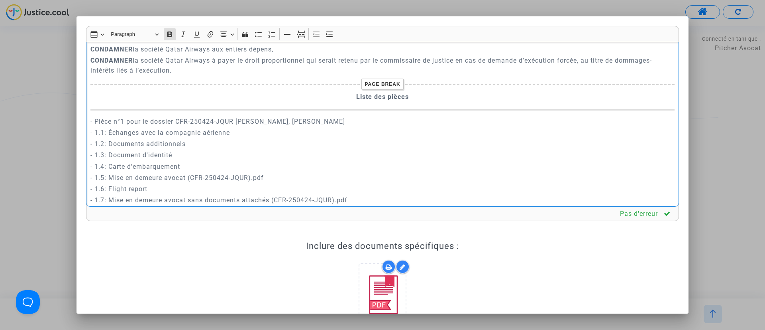
click at [128, 75] on p "CONDAMNER la société Qatar Airways à payer le droit proportionnel qui serait re…" at bounding box center [382, 65] width 585 height 20
click at [430, 32] on p "CONDAMNER la société Qatar Airways à payer à Skycop la somme de 400 euros par p…" at bounding box center [382, 27] width 585 height 10
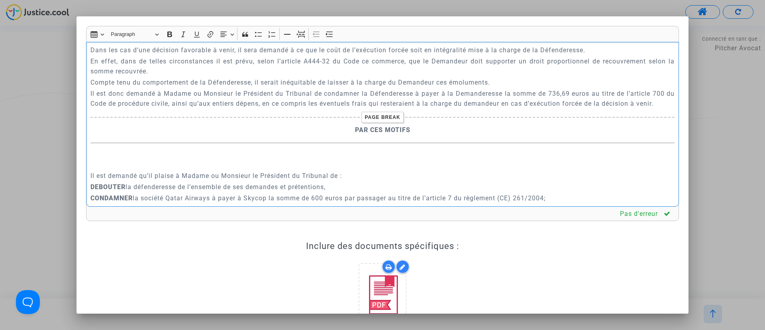
scroll to position [1847, 0]
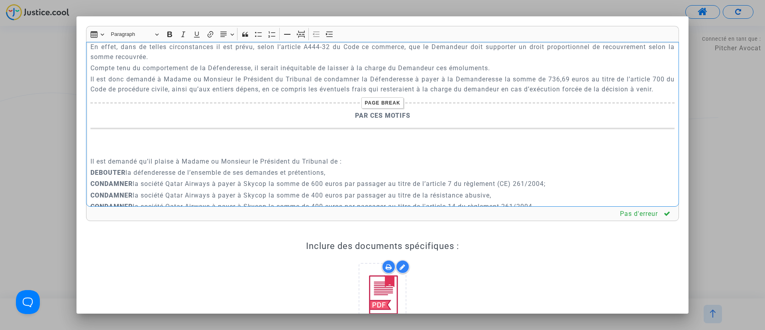
drag, startPoint x: 574, startPoint y: 143, endPoint x: 569, endPoint y: 139, distance: 6.9
click at [569, 94] on p "Il est donc demandé à Madame ou Monsieur le Président du Tribunal de condamner …" at bounding box center [382, 84] width 585 height 20
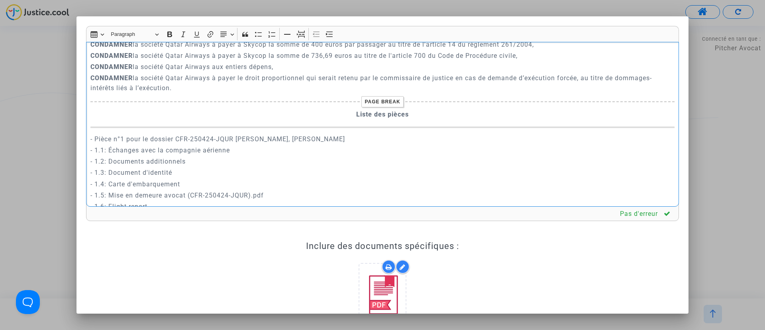
scroll to position [2026, 0]
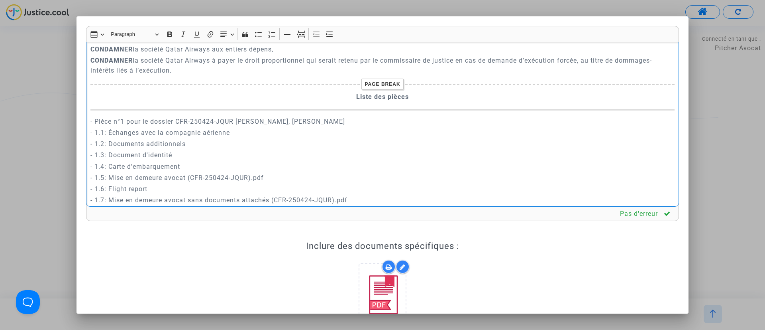
click at [328, 43] on p "CONDAMNER la société Qatar Airways à payer à Skycop la somme de 736,69 euros au…" at bounding box center [382, 38] width 585 height 10
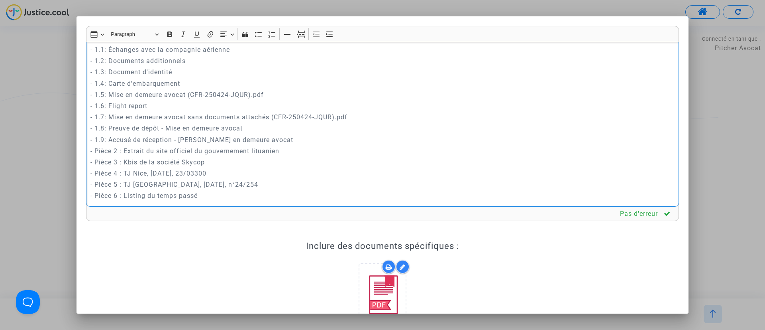
scroll to position [2179, 0]
drag, startPoint x: 90, startPoint y: 147, endPoint x: 291, endPoint y: 202, distance: 208.6
click at [291, 202] on div "A MADAME, MONSIEUR LE JUGE DU TRIBUNAL DE COMMERCE DE BOBIGNY Conclusions en ré…" at bounding box center [382, 124] width 593 height 165
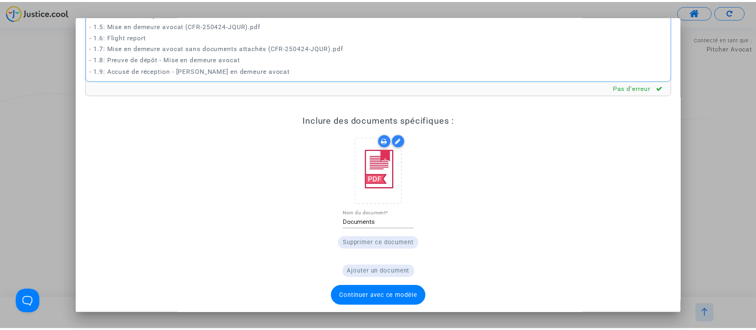
scroll to position [128, 0]
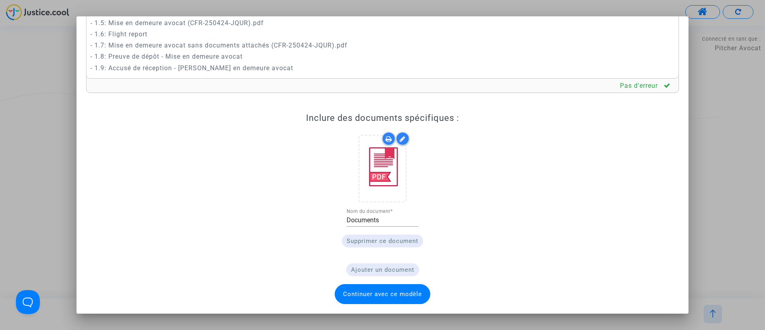
click at [390, 294] on span "Continuer avec ce modèle" at bounding box center [382, 293] width 79 height 7
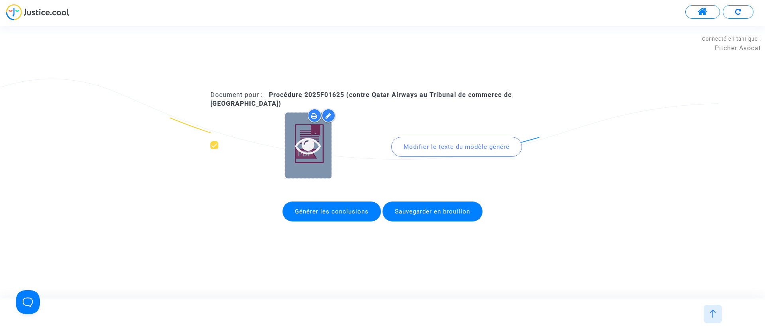
click at [303, 141] on icon at bounding box center [308, 145] width 26 height 26
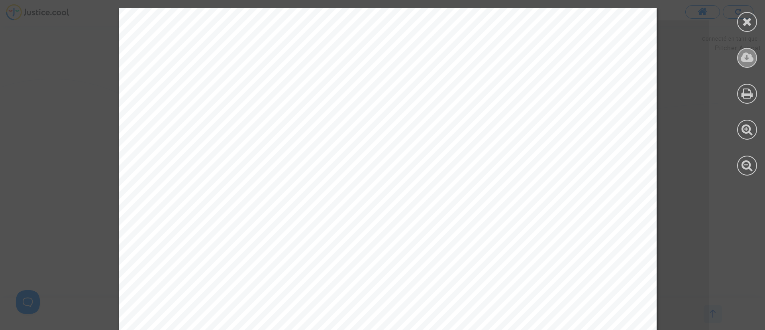
click at [740, 58] on div at bounding box center [747, 58] width 20 height 20
click at [744, 19] on icon at bounding box center [747, 22] width 10 height 12
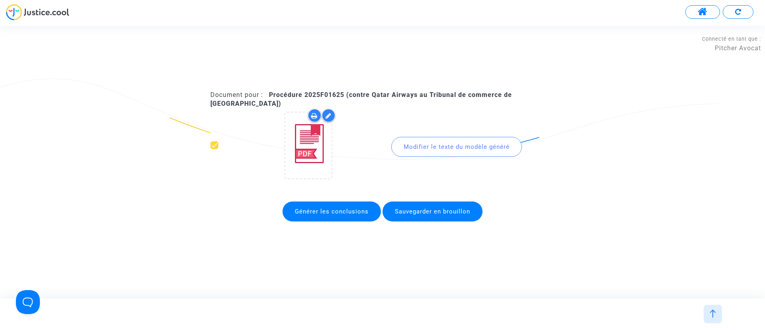
click at [338, 201] on span "Générer les conclusions" at bounding box center [332, 211] width 98 height 20
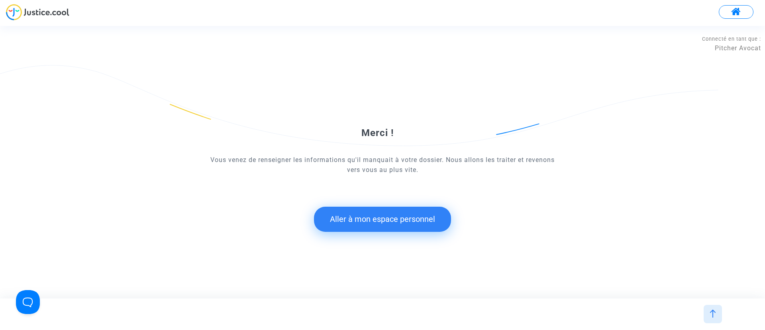
click at [377, 216] on button "Aller à mon espace personnel" at bounding box center [382, 218] width 137 height 25
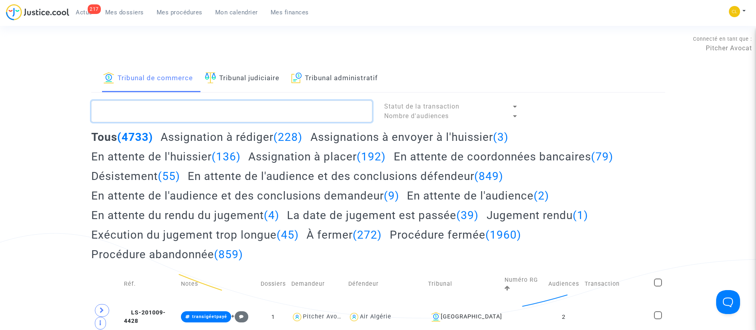
click at [172, 108] on textarea at bounding box center [231, 111] width 281 height 22
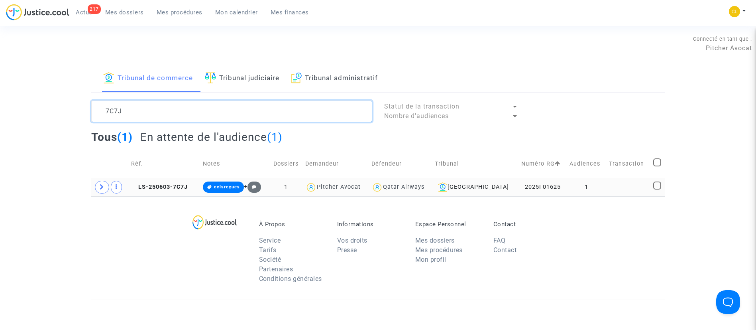
type textarea "7C7J"
click at [636, 184] on td at bounding box center [628, 187] width 44 height 18
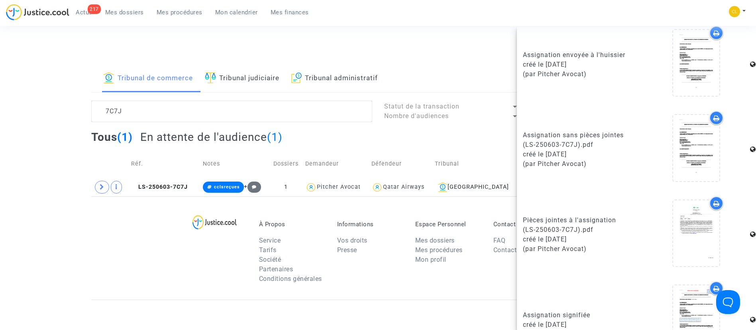
scroll to position [638, 0]
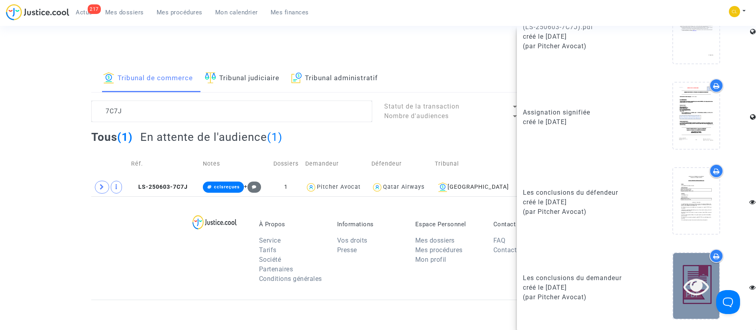
click at [683, 280] on icon at bounding box center [696, 286] width 26 height 26
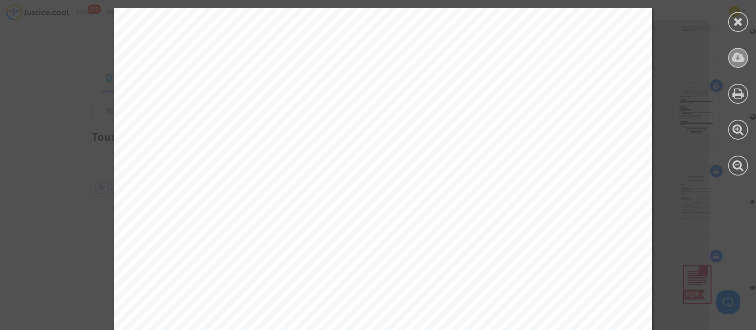
click at [733, 57] on icon at bounding box center [738, 57] width 13 height 12
click at [735, 20] on icon at bounding box center [738, 22] width 10 height 12
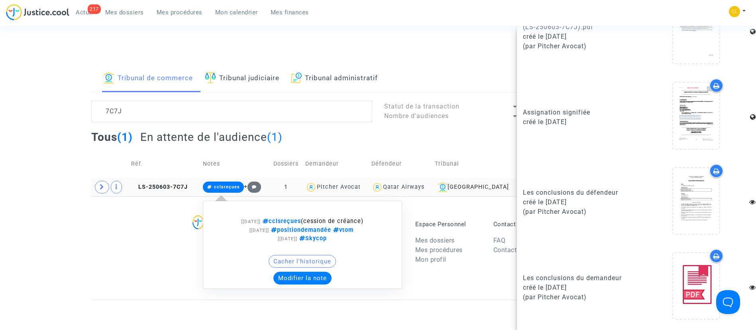
click at [306, 276] on button "Modifier la note" at bounding box center [302, 277] width 58 height 13
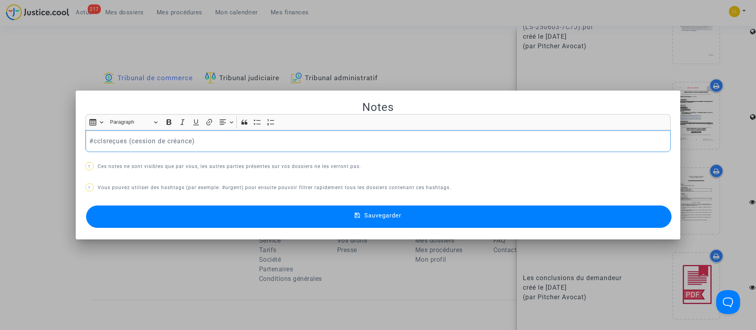
click at [96, 142] on p "#cclsreçues (cession de créance)" at bounding box center [377, 141] width 577 height 10
click at [118, 159] on button "#àplaider" at bounding box center [121, 154] width 62 height 16
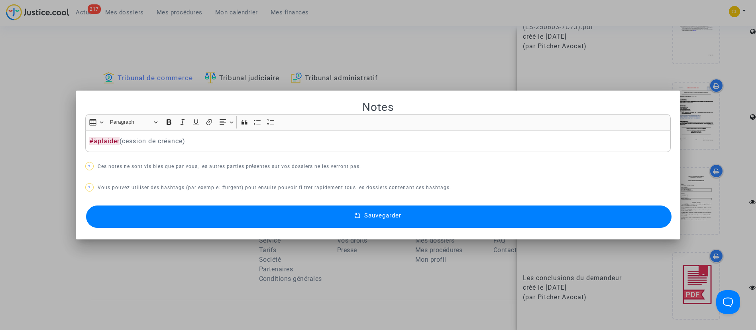
click at [340, 213] on button "Sauvegarder" at bounding box center [379, 216] width 586 height 22
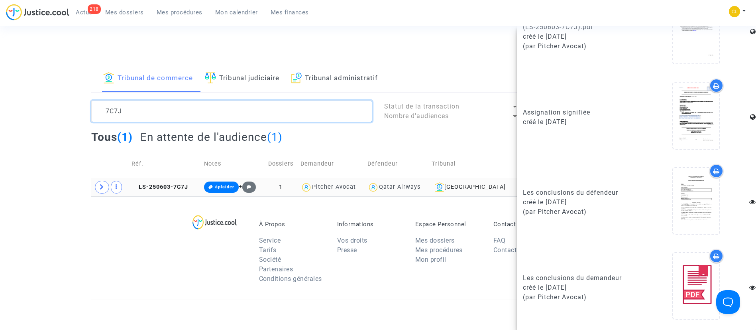
click at [211, 103] on textarea at bounding box center [231, 111] width 281 height 22
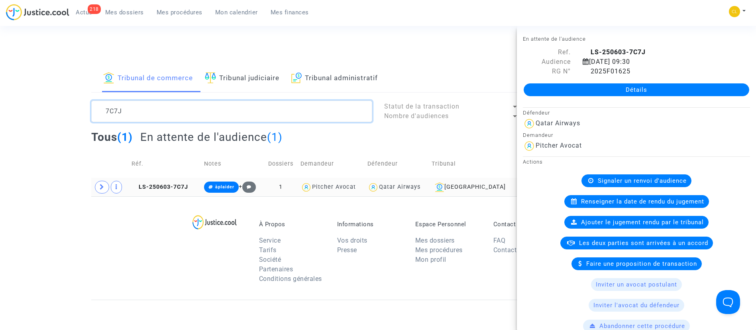
click at [211, 103] on textarea at bounding box center [231, 111] width 281 height 22
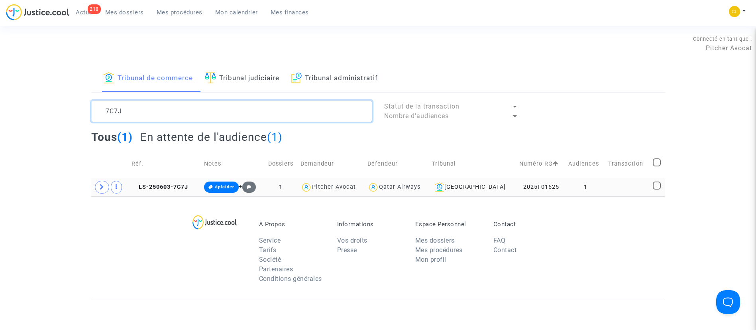
click at [140, 113] on textarea at bounding box center [231, 111] width 281 height 22
click at [141, 113] on textarea at bounding box center [231, 111] width 281 height 22
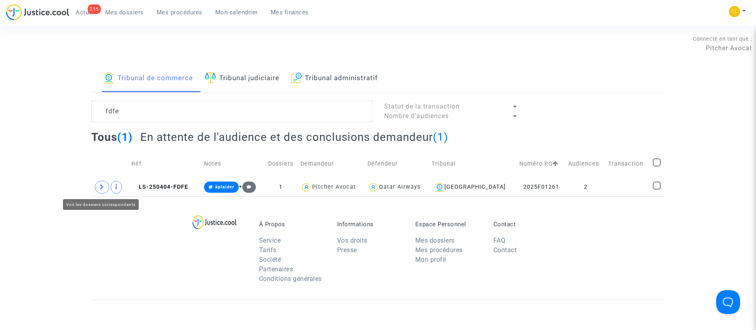
drag, startPoint x: 96, startPoint y: 183, endPoint x: 110, endPoint y: 171, distance: 18.7
click at [96, 183] on span at bounding box center [102, 187] width 14 height 13
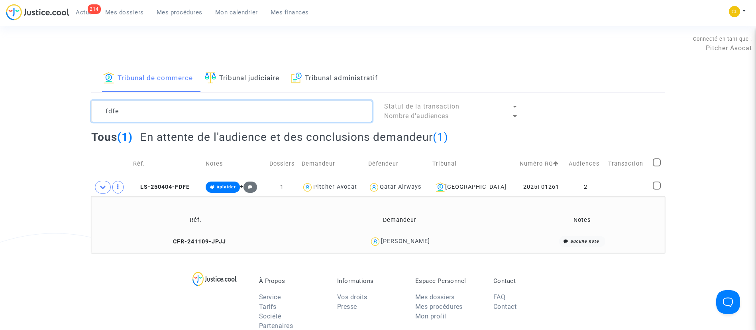
click at [150, 104] on textarea at bounding box center [231, 111] width 281 height 22
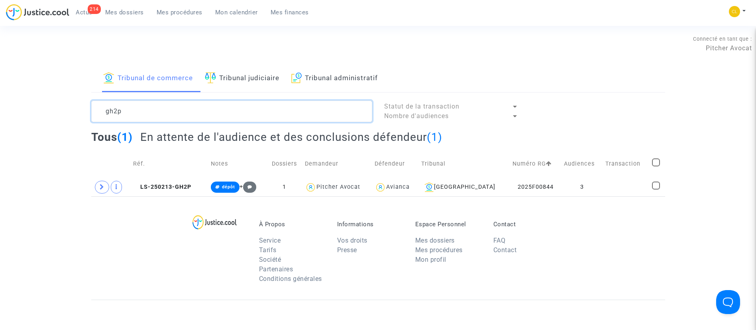
type textarea "gh2p"
click at [594, 180] on td "3" at bounding box center [581, 187] width 41 height 18
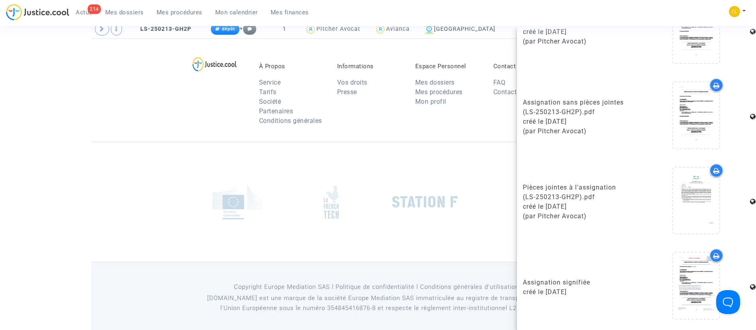
scroll to position [163, 0]
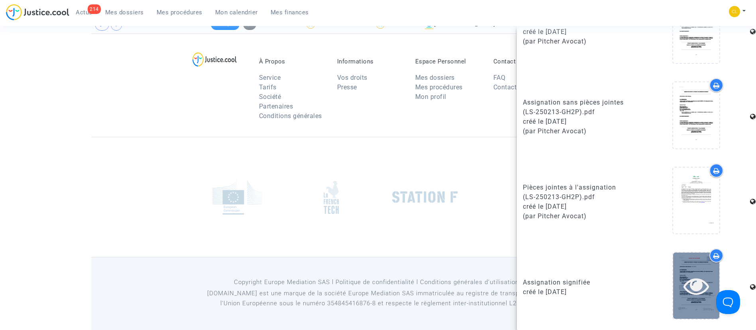
click at [698, 287] on icon at bounding box center [696, 286] width 26 height 26
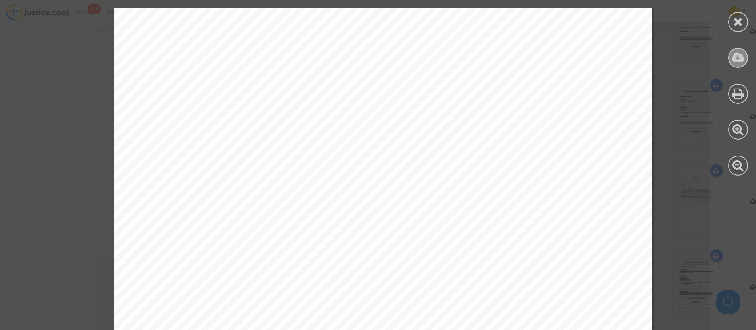
click at [741, 54] on icon at bounding box center [738, 57] width 13 height 12
click at [728, 14] on div at bounding box center [738, 91] width 36 height 183
drag, startPoint x: 743, startPoint y: 19, endPoint x: 736, endPoint y: 16, distance: 7.1
click at [740, 19] on icon at bounding box center [738, 22] width 10 height 12
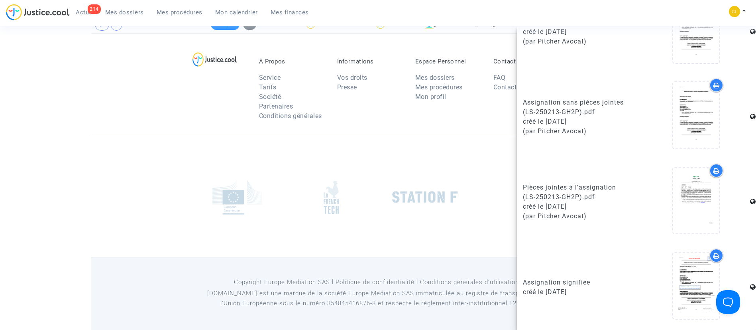
scroll to position [429, 0]
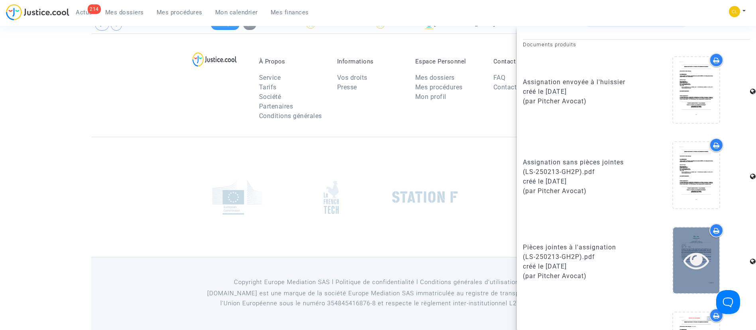
click at [683, 249] on icon at bounding box center [696, 260] width 26 height 26
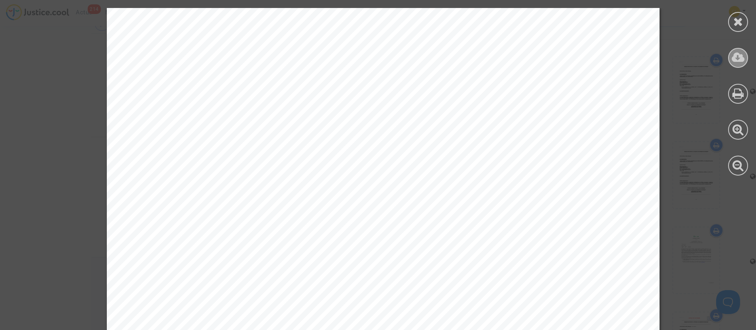
click at [739, 57] on icon at bounding box center [738, 57] width 13 height 12
drag, startPoint x: 734, startPoint y: 22, endPoint x: 745, endPoint y: 19, distance: 11.1
click at [740, 22] on icon at bounding box center [738, 22] width 10 height 12
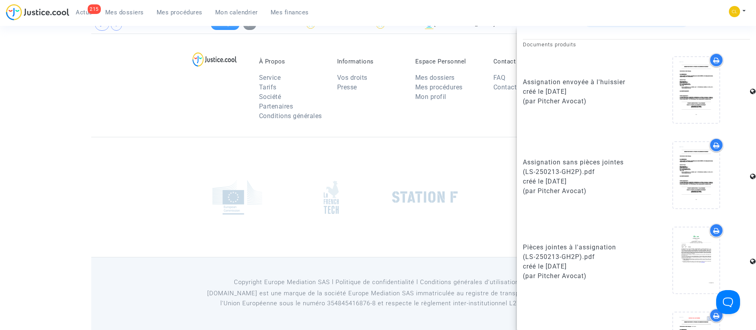
click at [442, 165] on div at bounding box center [378, 197] width 574 height 120
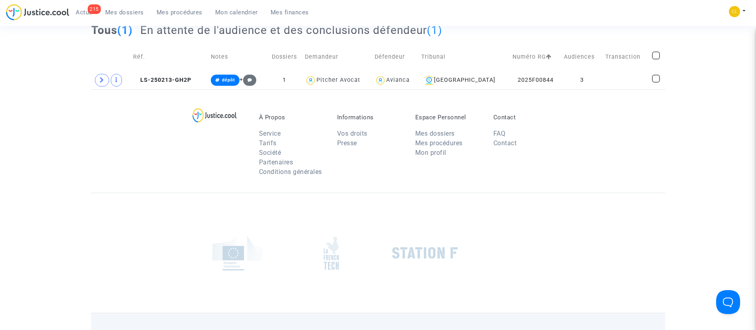
scroll to position [43, 0]
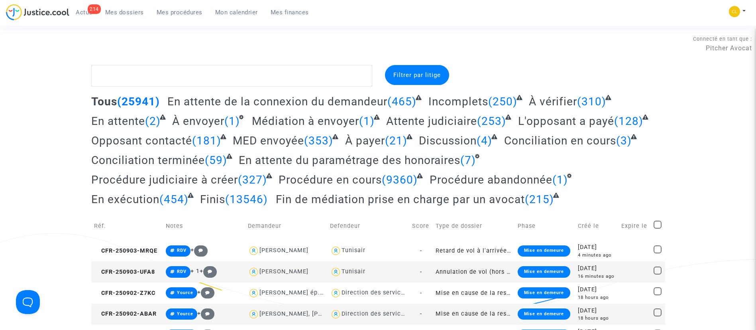
click at [171, 14] on span "Mes procédures" at bounding box center [180, 12] width 46 height 7
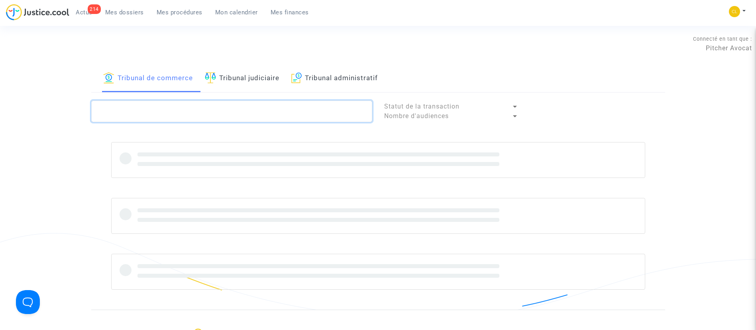
click at [169, 106] on textarea at bounding box center [231, 111] width 281 height 22
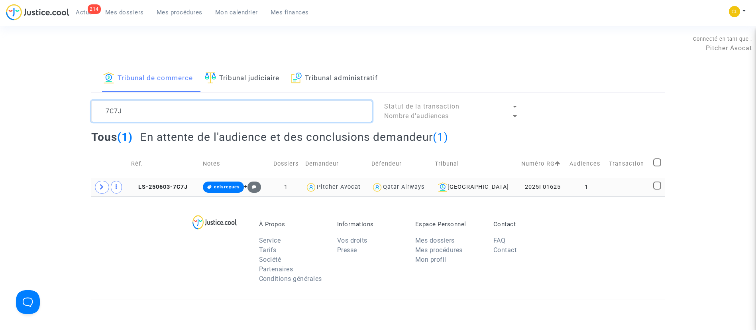
type textarea "7C7J"
click at [100, 181] on span at bounding box center [102, 187] width 14 height 13
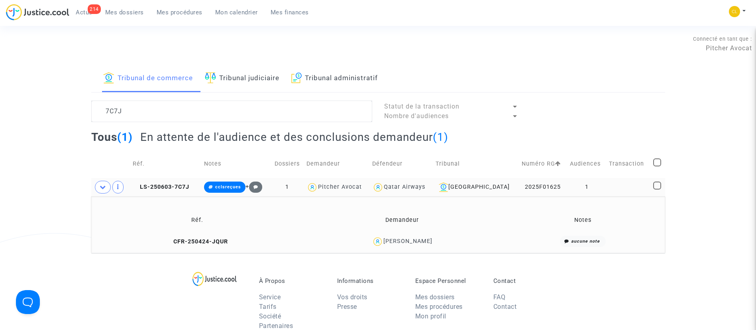
click at [386, 240] on div "[PERSON_NAME]" at bounding box center [407, 240] width 49 height 7
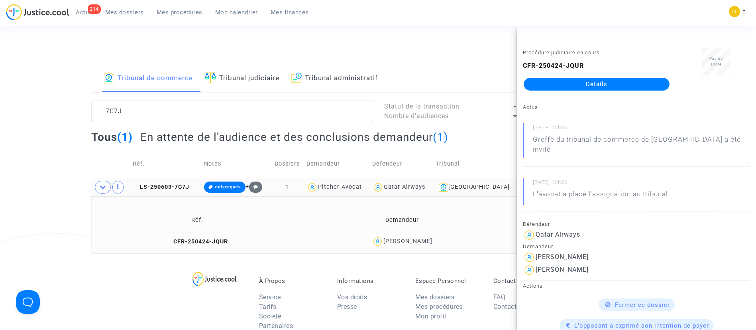
click at [591, 80] on link "Détails" at bounding box center [597, 84] width 146 height 13
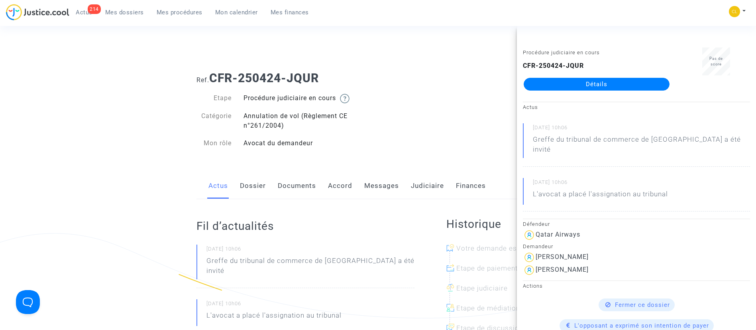
click at [261, 188] on link "Dossier" at bounding box center [253, 186] width 26 height 26
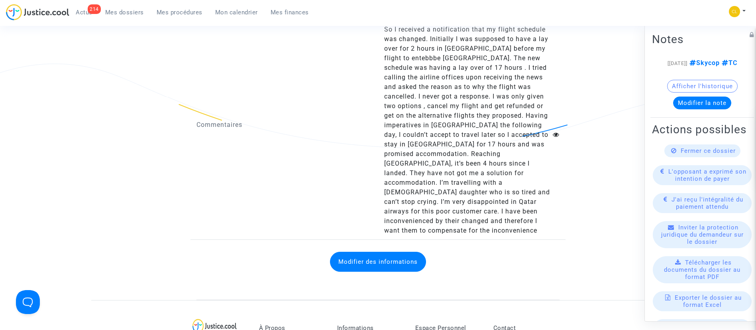
scroll to position [1434, 0]
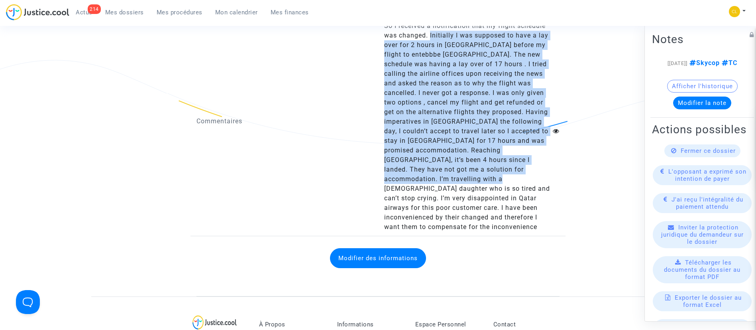
drag, startPoint x: 429, startPoint y: 47, endPoint x: 535, endPoint y: 190, distance: 178.1
click at [535, 190] on span "So I received a notification that my flight schedule was changed. Initially I w…" at bounding box center [467, 126] width 166 height 208
copy span "Initially I was supposed to have a lay over for 2 hours in [GEOGRAPHIC_DATA] be…"
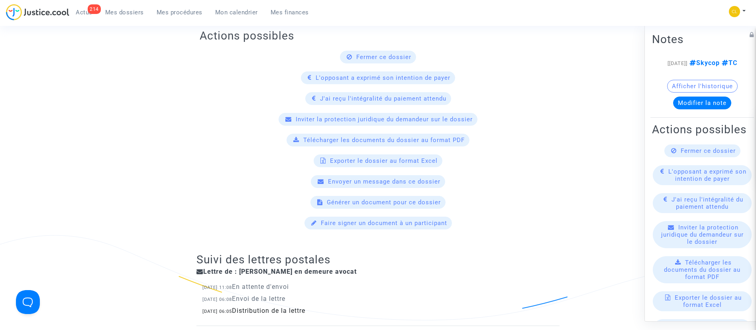
scroll to position [0, 0]
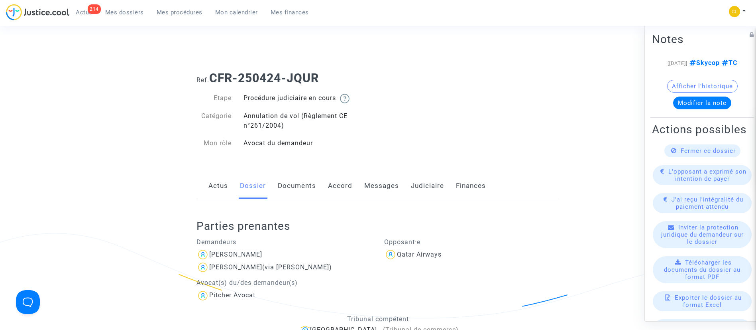
click at [305, 181] on link "Documents" at bounding box center [297, 186] width 38 height 26
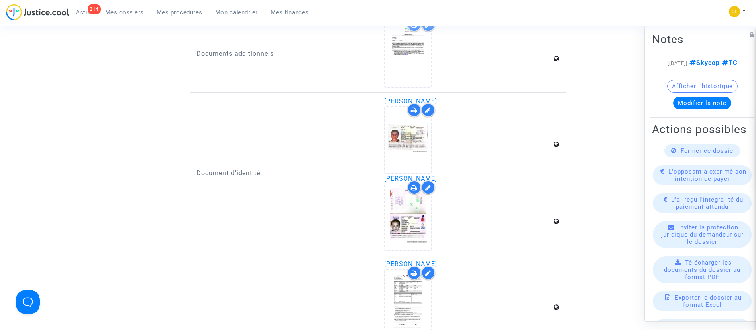
scroll to position [1195, 0]
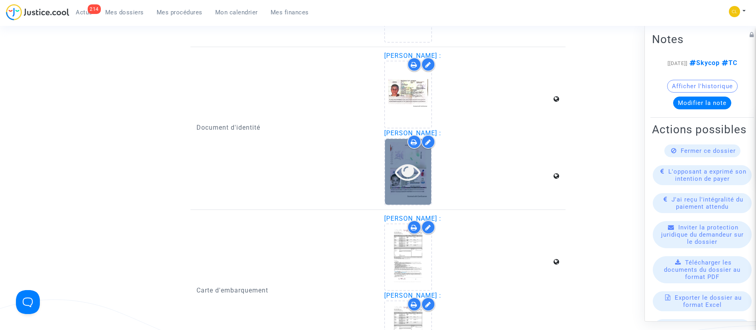
click at [411, 154] on div at bounding box center [408, 172] width 46 height 66
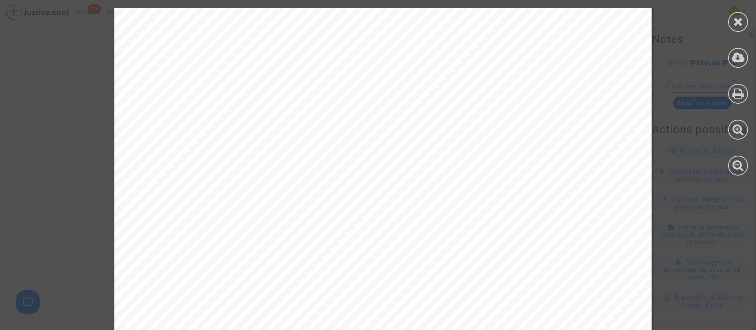
scroll to position [392, 0]
